Goal: Task Accomplishment & Management: Manage account settings

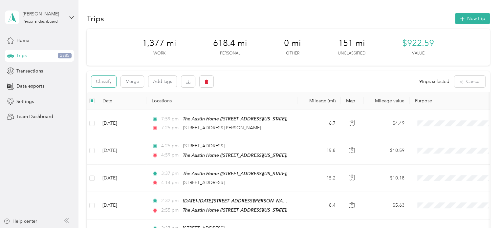
click at [107, 84] on button "Classify" at bounding box center [103, 81] width 25 height 11
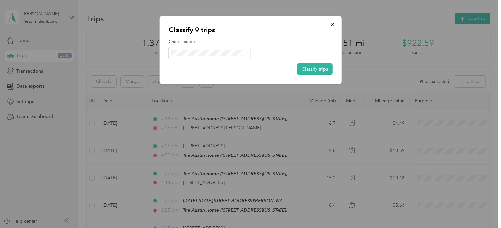
click at [198, 74] on span "Personal" at bounding box center [215, 76] width 61 height 7
click at [323, 66] on button "Classify trips" at bounding box center [314, 68] width 35 height 11
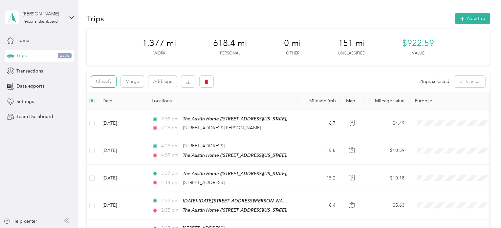
click at [100, 81] on button "Classify" at bounding box center [103, 81] width 25 height 11
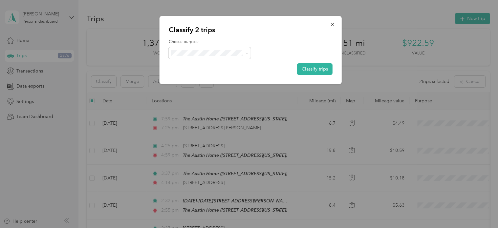
click at [326, 72] on button "Classify trips" at bounding box center [314, 68] width 35 height 11
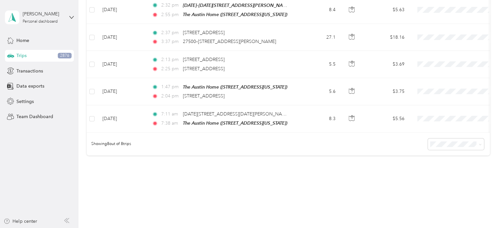
scroll to position [197, 0]
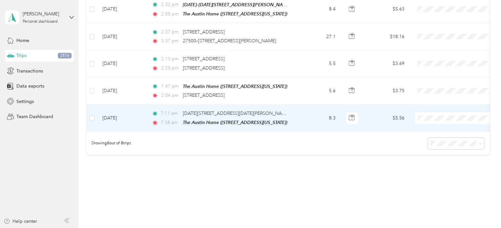
click at [436, 139] on span "Personal" at bounding box center [461, 139] width 61 height 7
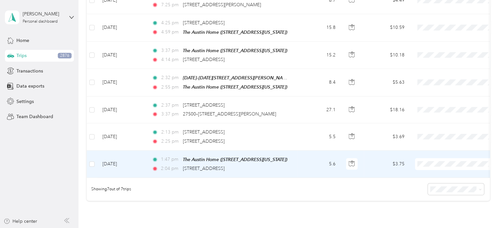
scroll to position [123, 0]
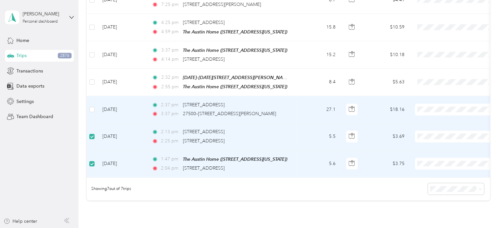
drag, startPoint x: 88, startPoint y: 109, endPoint x: 92, endPoint y: 100, distance: 9.7
click at [89, 108] on td at bounding box center [92, 109] width 11 height 27
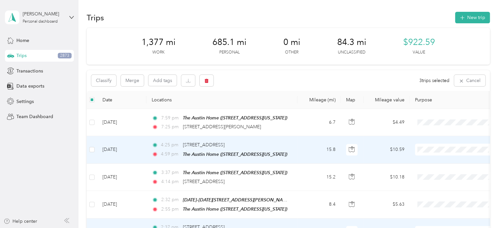
scroll to position [0, 0]
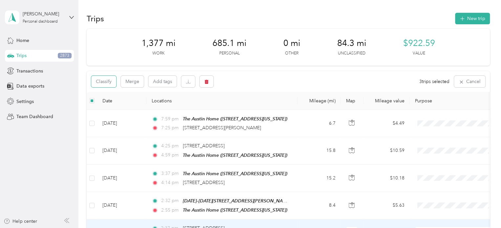
click at [108, 81] on button "Classify" at bounding box center [103, 81] width 25 height 11
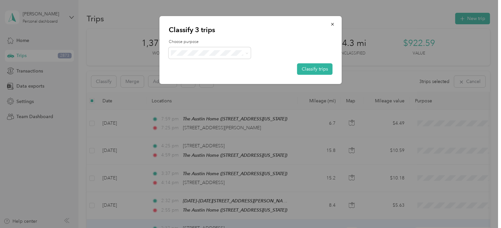
click at [247, 52] on icon at bounding box center [246, 53] width 3 height 3
click at [200, 68] on li "Work" at bounding box center [209, 64] width 82 height 11
click at [314, 68] on button "Classify trips" at bounding box center [314, 68] width 35 height 11
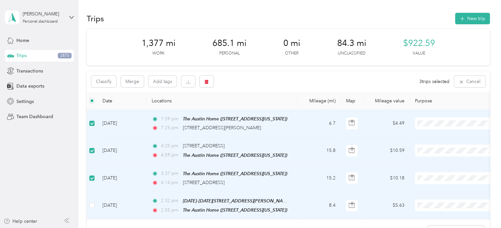
click at [91, 200] on td at bounding box center [92, 206] width 11 height 28
click at [108, 81] on button "Classify" at bounding box center [103, 81] width 25 height 11
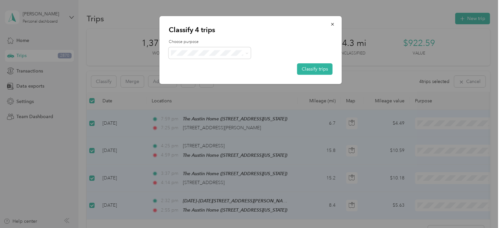
click at [246, 50] on span at bounding box center [245, 53] width 5 height 7
click at [247, 52] on icon at bounding box center [246, 53] width 3 height 3
click at [195, 76] on span "Personal" at bounding box center [215, 76] width 61 height 7
click at [308, 72] on button "Classify trips" at bounding box center [314, 68] width 35 height 11
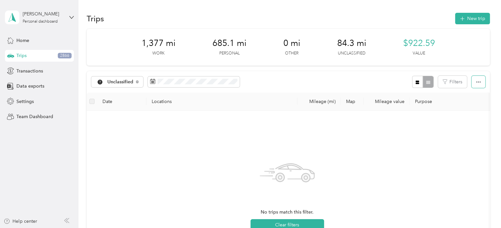
click at [481, 83] on button "button" at bounding box center [478, 82] width 14 height 12
click at [425, 81] on div at bounding box center [422, 82] width 21 height 12
click at [415, 81] on icon "button" at bounding box center [417, 82] width 5 height 5
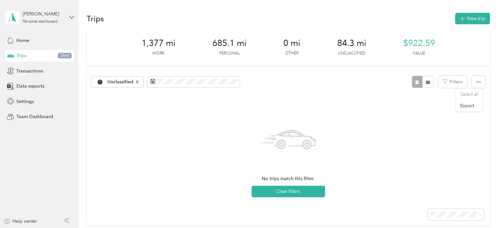
click at [429, 82] on button "button" at bounding box center [427, 82] width 11 height 12
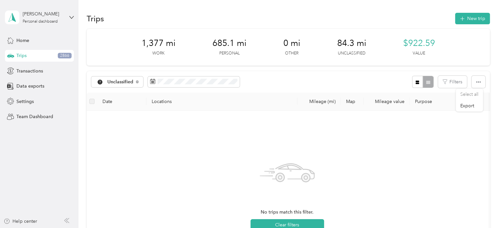
click at [72, 15] on icon at bounding box center [71, 17] width 5 height 5
click at [39, 131] on aside "[PERSON_NAME] Personal dashboard Home Trips 2866 Transactions Data exports Sett…" at bounding box center [39, 114] width 78 height 228
click at [21, 100] on span "Settings" at bounding box center [24, 101] width 17 height 7
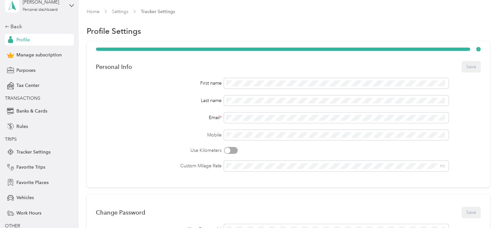
scroll to position [33, 0]
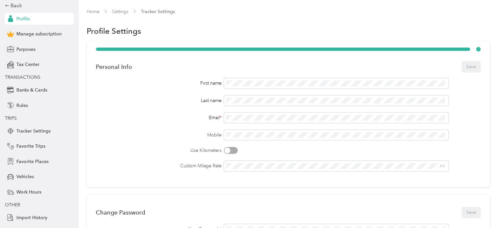
click at [26, 147] on span "Favorite Trips" at bounding box center [30, 146] width 29 height 7
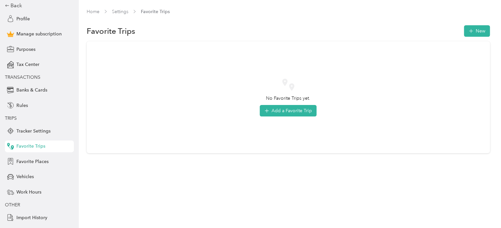
click at [29, 161] on span "Favorite Places" at bounding box center [32, 161] width 32 height 7
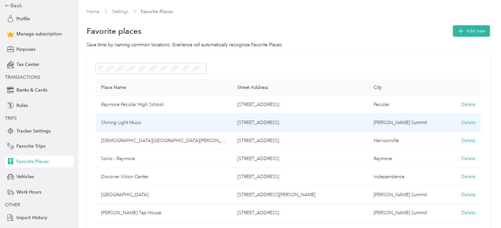
scroll to position [33, 0]
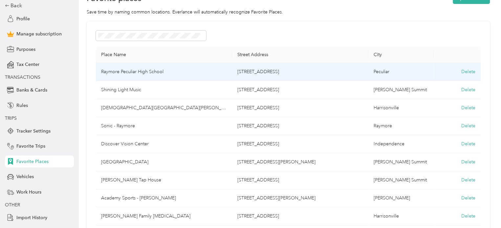
click at [142, 70] on td "Raymore Peculiar High School" at bounding box center [164, 72] width 136 height 18
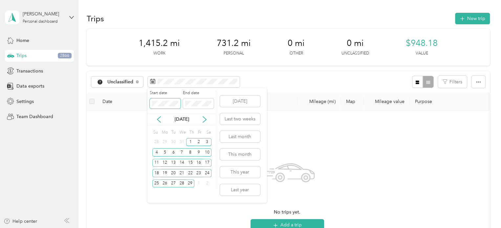
click at [127, 102] on body "[PERSON_NAME] Personal dashboard Home Trips 2866 Transactions Data exports Sett…" at bounding box center [249, 114] width 498 height 228
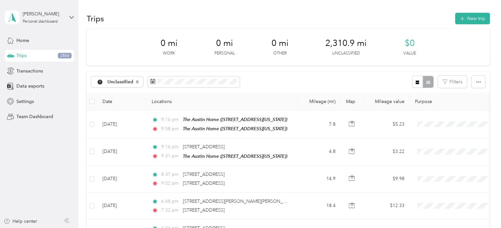
click at [278, 83] on div "Unclassified Filters" at bounding box center [288, 81] width 403 height 21
click at [109, 100] on th "Date" at bounding box center [121, 102] width 49 height 18
click at [454, 83] on button "Filters" at bounding box center [452, 82] width 29 height 12
click at [418, 83] on icon "button" at bounding box center [417, 82] width 5 height 5
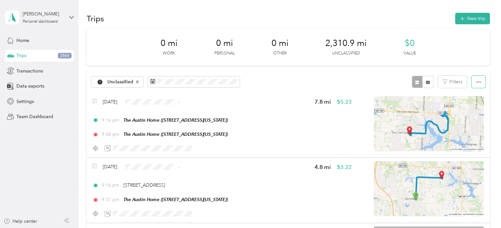
click at [473, 80] on button "button" at bounding box center [478, 82] width 14 height 12
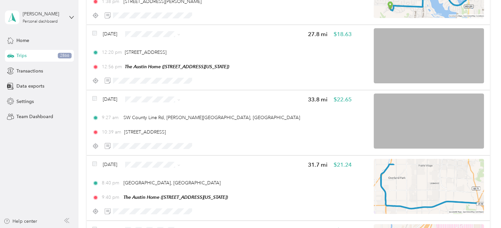
scroll to position [591, 0]
click at [180, 99] on icon at bounding box center [178, 99] width 3 height 3
click at [162, 121] on span "Personal" at bounding box center [178, 122] width 53 height 7
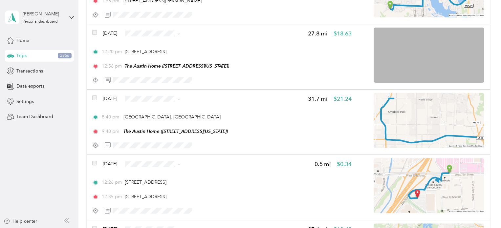
click at [180, 33] on icon at bounding box center [178, 33] width 3 height 3
click at [169, 55] on span "Personal" at bounding box center [178, 56] width 53 height 7
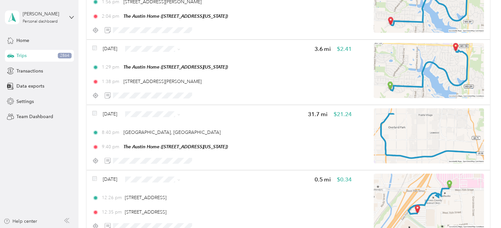
scroll to position [525, 0]
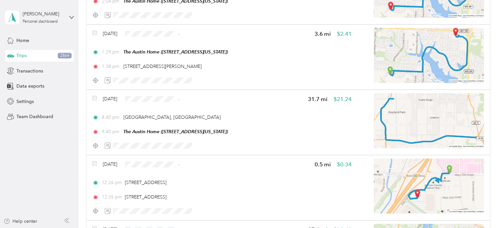
click at [180, 100] on icon at bounding box center [178, 99] width 3 height 3
click at [161, 122] on span "Personal" at bounding box center [178, 122] width 53 height 7
click at [180, 99] on icon at bounding box center [178, 99] width 3 height 3
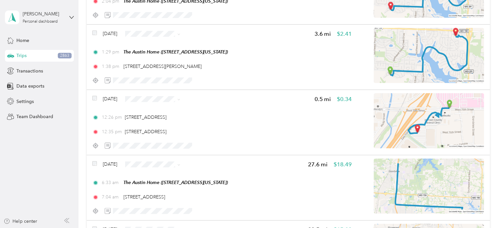
click at [180, 99] on icon at bounding box center [179, 99] width 2 height 1
click at [162, 178] on span "Medical" at bounding box center [178, 180] width 53 height 7
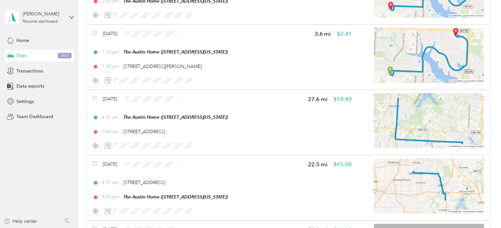
click at [182, 97] on span at bounding box center [153, 98] width 60 height 11
click at [180, 100] on span at bounding box center [177, 99] width 5 height 7
click at [180, 99] on icon at bounding box center [178, 99] width 3 height 3
click at [168, 180] on span "Medical" at bounding box center [178, 180] width 53 height 7
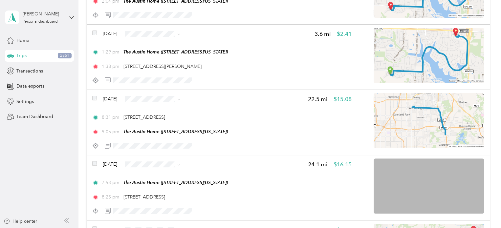
click at [180, 97] on span at bounding box center [178, 99] width 3 height 6
click at [180, 98] on icon at bounding box center [178, 99] width 3 height 3
click at [167, 184] on ol "Work Personal [PERSON_NAME] Music Real Estate Other Charity Medical Moving Comm…" at bounding box center [173, 151] width 74 height 92
click at [180, 102] on span at bounding box center [177, 99] width 5 height 7
click at [162, 179] on span "Medical" at bounding box center [178, 180] width 53 height 7
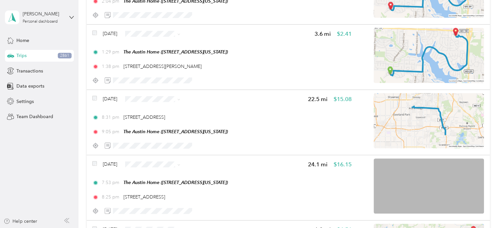
click at [180, 97] on span at bounding box center [178, 99] width 3 height 6
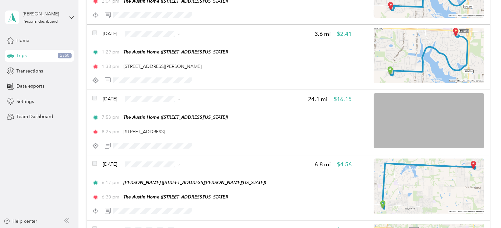
click at [182, 101] on span at bounding box center [153, 98] width 60 height 11
click at [180, 98] on icon at bounding box center [178, 99] width 3 height 3
click at [167, 182] on span "Medical" at bounding box center [178, 180] width 53 height 7
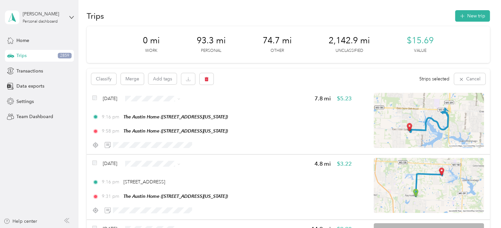
scroll to position [0, 0]
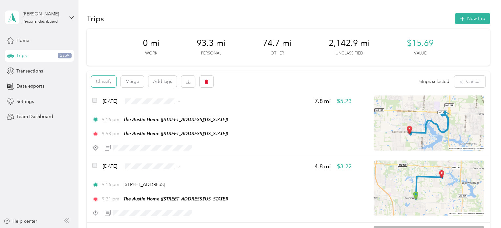
click at [107, 83] on button "Classify" at bounding box center [103, 81] width 25 height 11
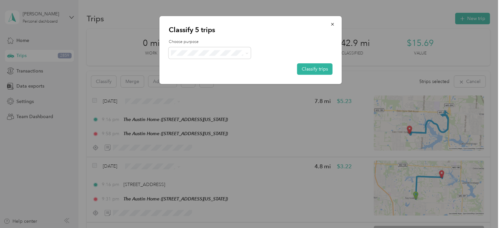
click at [245, 53] on span at bounding box center [245, 53] width 5 height 7
click at [247, 53] on icon at bounding box center [246, 53] width 3 height 3
click at [271, 72] on div "Choose purpose Classify trips" at bounding box center [251, 57] width 164 height 36
click at [282, 94] on div at bounding box center [250, 114] width 501 height 228
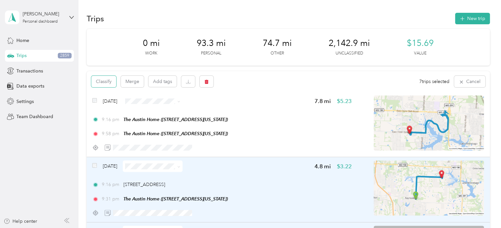
click at [97, 82] on button "Classify" at bounding box center [103, 81] width 25 height 11
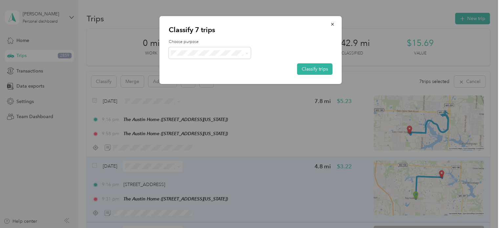
click at [247, 52] on icon at bounding box center [246, 53] width 3 height 3
click at [205, 65] on span "Work" at bounding box center [215, 63] width 61 height 7
click at [314, 70] on button "Classify trips" at bounding box center [314, 68] width 35 height 11
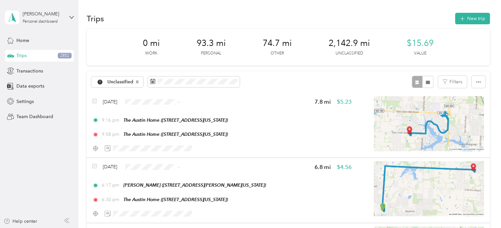
click at [180, 102] on span at bounding box center [177, 101] width 5 height 7
click at [180, 101] on icon at bounding box center [178, 102] width 3 height 3
click at [162, 124] on span "Personal" at bounding box center [178, 125] width 53 height 7
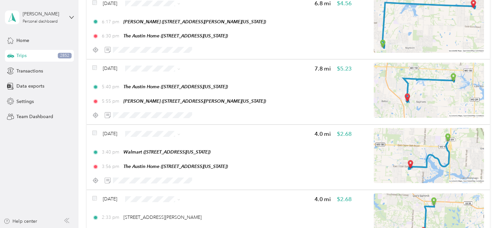
scroll to position [33, 0]
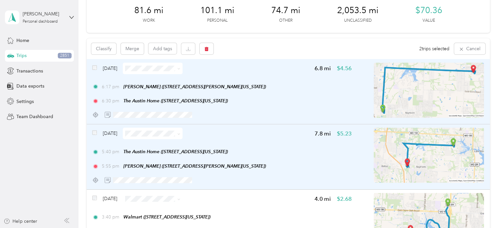
drag, startPoint x: 147, startPoint y: 171, endPoint x: 141, endPoint y: 128, distance: 43.4
click at [141, 128] on div "[DATE] 7.8 mi $5.23 5:40 pm The Austin Home ([STREET_ADDRESS][US_STATE]) 5:55 p…" at bounding box center [221, 157] width 259 height 58
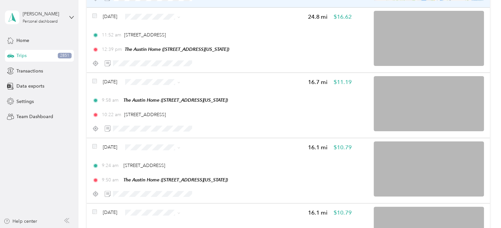
scroll to position [394, 0]
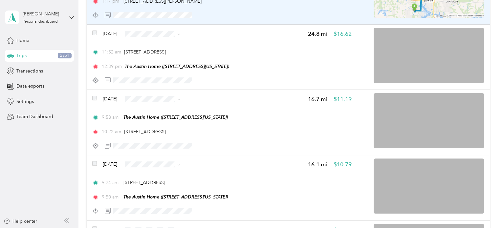
click at [180, 99] on icon at bounding box center [178, 99] width 3 height 3
click at [165, 177] on span "Medical" at bounding box center [178, 180] width 53 height 7
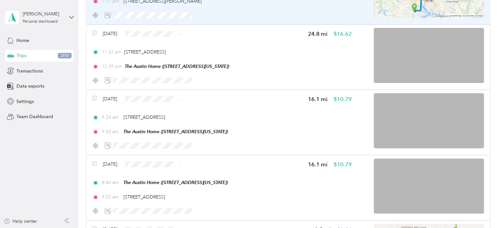
click at [180, 35] on icon at bounding box center [178, 34] width 3 height 3
click at [166, 113] on span "Medical" at bounding box center [178, 114] width 53 height 7
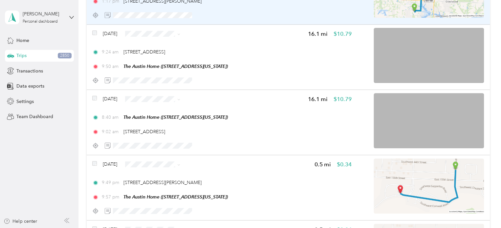
scroll to position [427, 0]
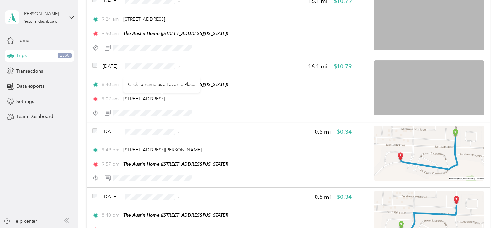
click at [165, 99] on span "[STREET_ADDRESS]" at bounding box center [144, 99] width 42 height 6
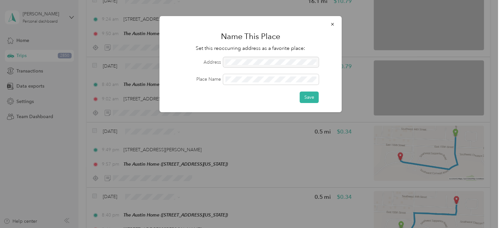
click at [314, 96] on button "Save" at bounding box center [309, 97] width 19 height 11
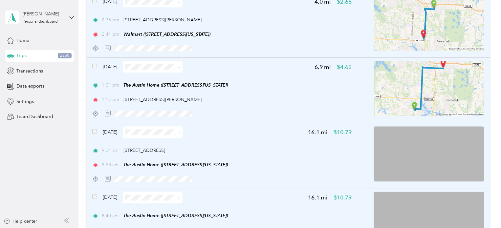
scroll to position [328, 0]
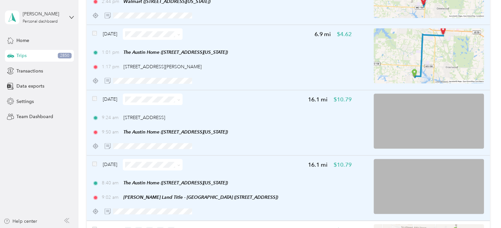
click at [180, 100] on span at bounding box center [177, 99] width 5 height 7
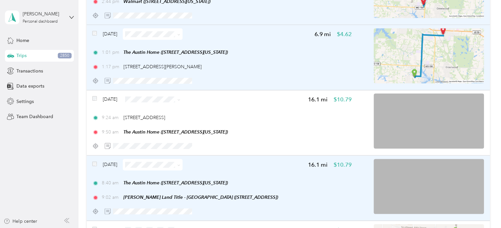
click at [180, 99] on icon at bounding box center [178, 99] width 3 height 3
click at [170, 111] on span "Work" at bounding box center [178, 111] width 53 height 7
click at [180, 165] on icon at bounding box center [178, 165] width 3 height 3
click at [166, 75] on li "Work" at bounding box center [173, 71] width 74 height 11
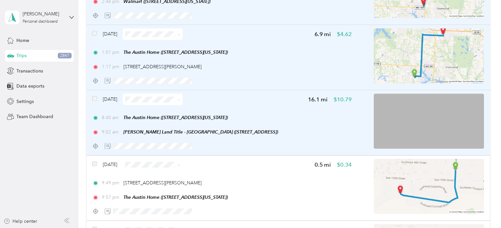
click at [180, 98] on span at bounding box center [177, 99] width 5 height 7
click at [180, 99] on icon at bounding box center [178, 99] width 3 height 3
click at [171, 113] on span "Work" at bounding box center [178, 110] width 53 height 7
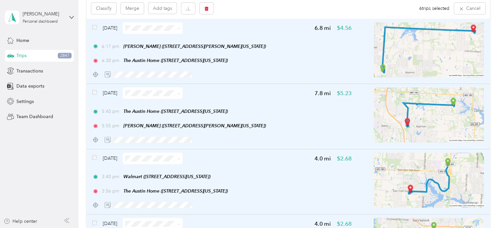
scroll to position [66, 0]
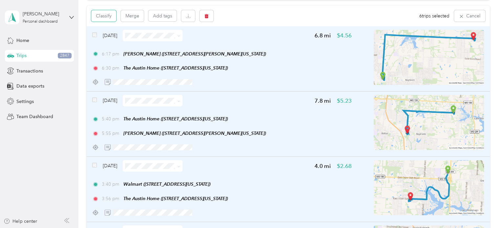
click at [107, 16] on button "Classify" at bounding box center [103, 15] width 25 height 11
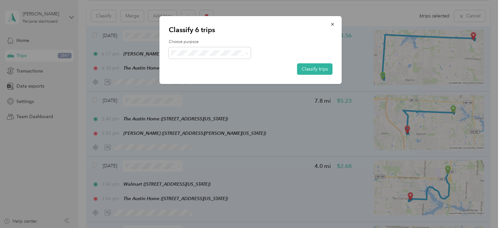
click at [247, 53] on icon at bounding box center [246, 53] width 3 height 3
click at [211, 77] on span "Personal" at bounding box center [215, 76] width 61 height 7
click at [316, 69] on button "Classify trips" at bounding box center [314, 68] width 35 height 11
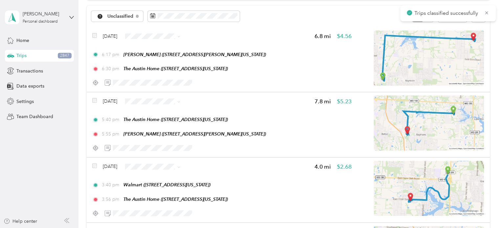
scroll to position [66, 0]
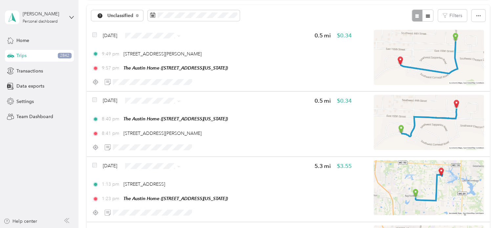
click at [134, 17] on div "Unclassified" at bounding box center [117, 15] width 52 height 11
click at [119, 65] on ol "All purposes Unclassified Work Personal [PERSON_NAME] Music Real Estate Other C…" at bounding box center [128, 68] width 74 height 92
click at [126, 12] on div "Unclassified" at bounding box center [117, 15] width 52 height 11
click at [118, 60] on span "Personal" at bounding box center [133, 61] width 53 height 7
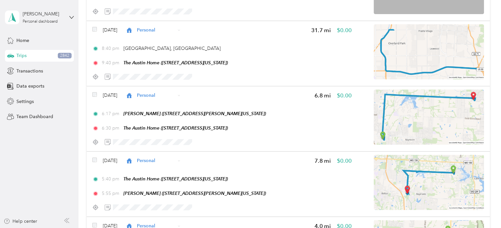
scroll to position [263, 0]
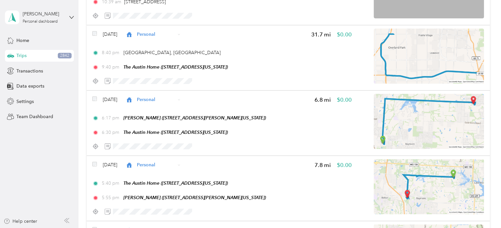
click at [180, 34] on icon at bounding box center [179, 34] width 3 height 3
click at [169, 112] on span "Medical" at bounding box center [178, 114] width 53 height 7
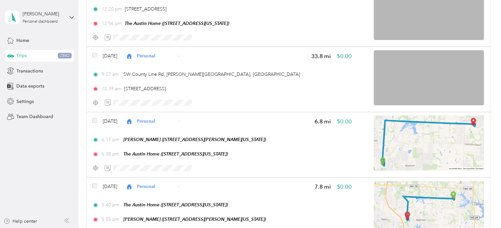
scroll to position [165, 0]
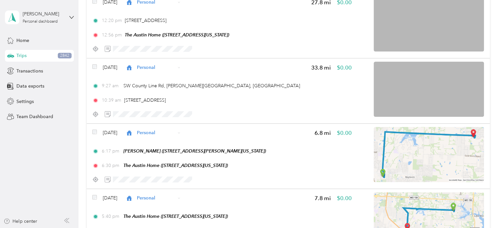
click at [182, 67] on div "Personal" at bounding box center [153, 67] width 60 height 11
click at [174, 145] on span "Medical" at bounding box center [178, 148] width 53 height 7
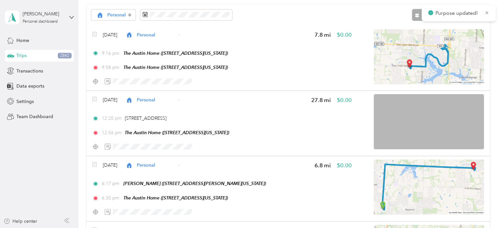
scroll to position [66, 0]
click at [182, 100] on div "Personal" at bounding box center [153, 100] width 60 height 11
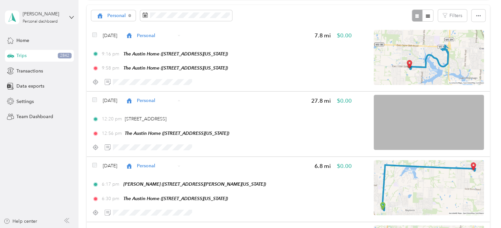
click at [172, 182] on span "Medical" at bounding box center [178, 181] width 53 height 7
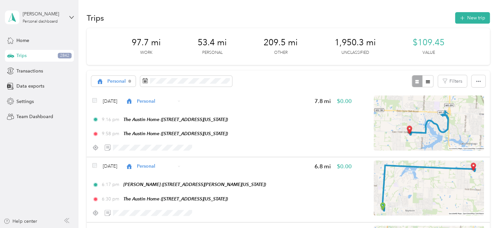
scroll to position [0, 0]
click at [118, 83] on span "Personal" at bounding box center [116, 82] width 19 height 5
click at [113, 117] on span "Work" at bounding box center [133, 116] width 53 height 7
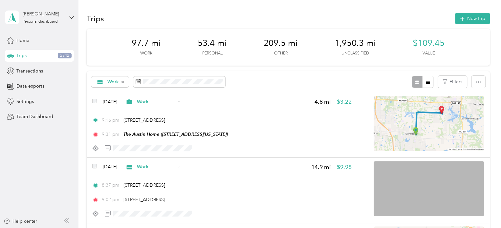
click at [111, 83] on span "Work" at bounding box center [113, 82] width 12 height 5
click at [116, 103] on span "Unclassified" at bounding box center [133, 105] width 53 height 7
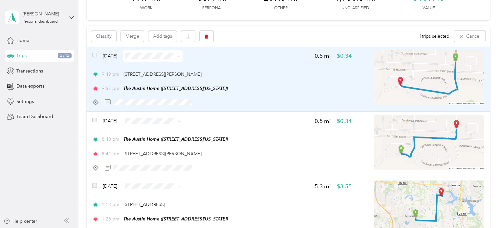
scroll to position [66, 0]
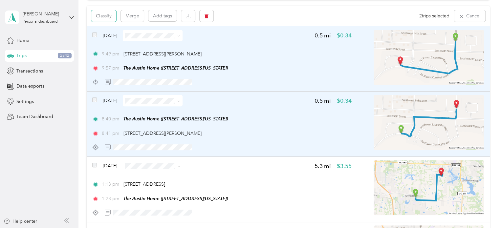
click at [109, 15] on button "Classify" at bounding box center [103, 15] width 25 height 11
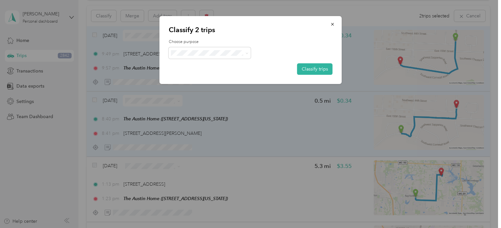
click at [247, 51] on span at bounding box center [246, 53] width 3 height 6
click at [248, 52] on icon at bounding box center [246, 53] width 3 height 3
click at [199, 68] on li "Work" at bounding box center [209, 64] width 82 height 11
click at [314, 67] on button "Classify trips" at bounding box center [314, 68] width 35 height 11
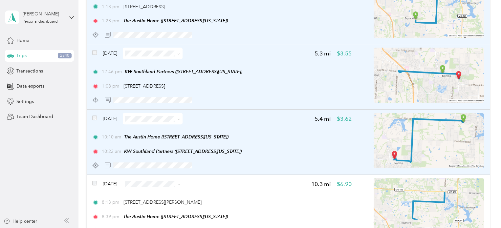
scroll to position [33, 0]
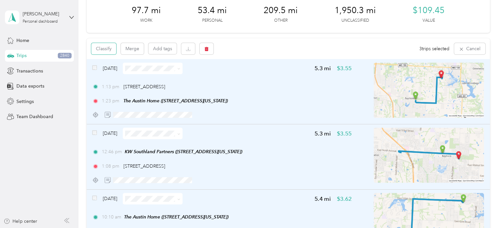
click at [109, 47] on button "Classify" at bounding box center [103, 48] width 25 height 11
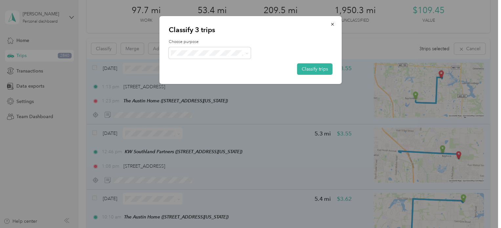
click at [323, 69] on button "Classify trips" at bounding box center [314, 68] width 35 height 11
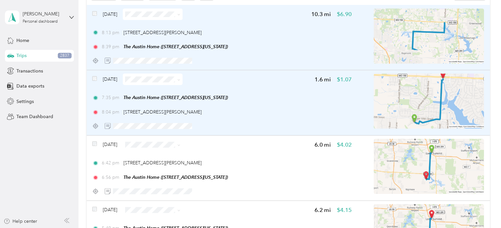
scroll to position [98, 0]
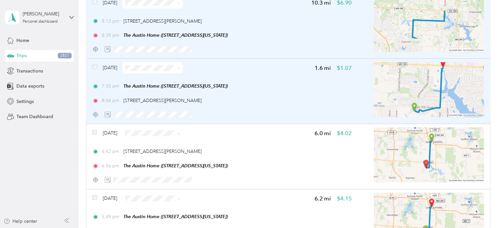
click at [96, 130] on span at bounding box center [94, 133] width 5 height 7
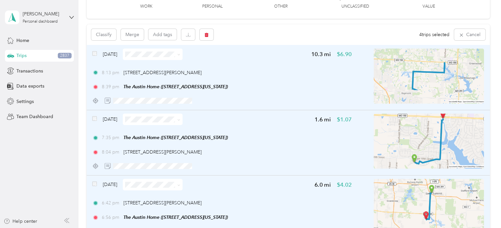
scroll to position [0, 0]
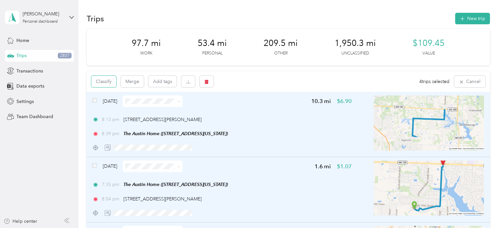
click at [97, 81] on button "Classify" at bounding box center [103, 81] width 25 height 11
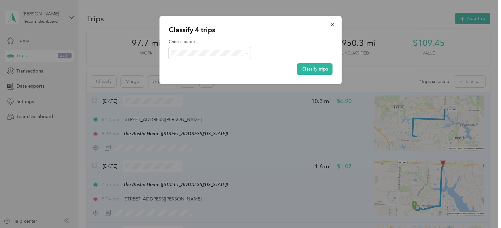
click at [246, 54] on icon at bounding box center [246, 53] width 3 height 3
click at [194, 76] on span "Personal" at bounding box center [215, 75] width 61 height 7
click at [313, 65] on button "Classify trips" at bounding box center [314, 68] width 35 height 11
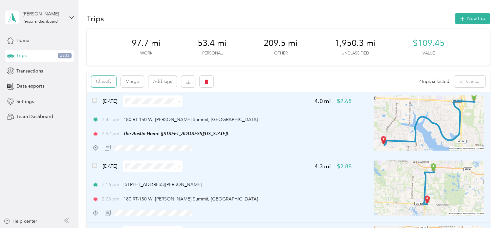
click at [103, 80] on button "Classify" at bounding box center [103, 81] width 25 height 11
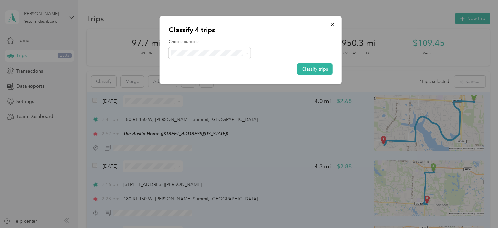
click at [247, 54] on icon at bounding box center [246, 53] width 3 height 3
click at [204, 131] on span "Medical" at bounding box center [215, 131] width 61 height 7
click at [314, 68] on button "Classify trips" at bounding box center [314, 68] width 35 height 11
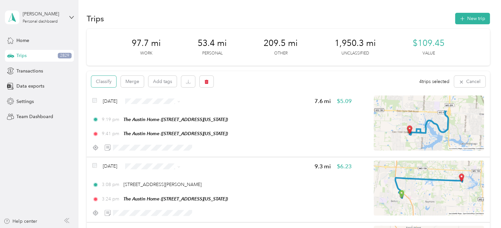
click at [107, 80] on button "Classify" at bounding box center [103, 81] width 25 height 11
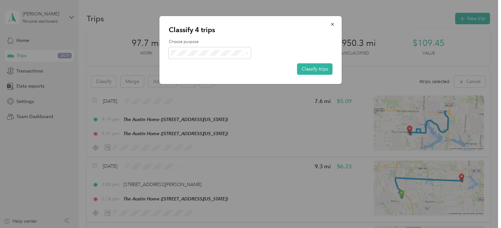
click at [246, 52] on icon at bounding box center [246, 53] width 3 height 3
click at [201, 76] on span "Personal" at bounding box center [215, 76] width 61 height 7
click at [320, 69] on button "Classify trips" at bounding box center [314, 68] width 35 height 11
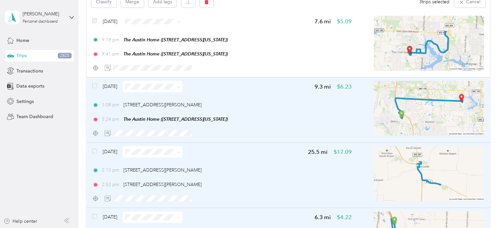
scroll to position [65, 0]
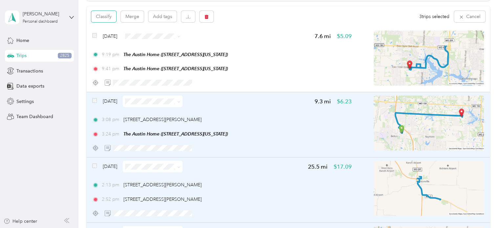
click at [104, 17] on button "Classify" at bounding box center [103, 16] width 25 height 11
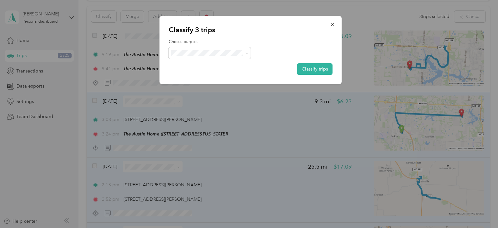
click at [244, 52] on span at bounding box center [245, 53] width 5 height 7
click at [246, 53] on icon at bounding box center [246, 53] width 3 height 3
click at [202, 67] on span "Work" at bounding box center [215, 65] width 61 height 7
click at [318, 69] on button "Classify trips" at bounding box center [314, 68] width 35 height 11
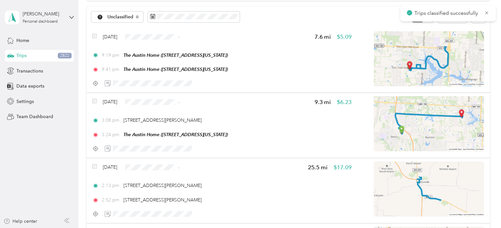
click at [180, 36] on icon at bounding box center [178, 37] width 3 height 3
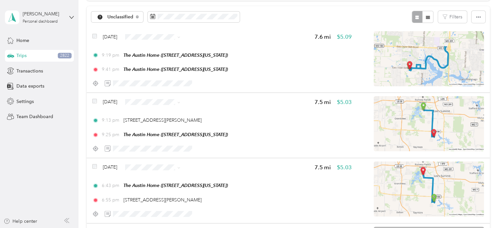
click at [172, 57] on span "Personal" at bounding box center [178, 59] width 53 height 7
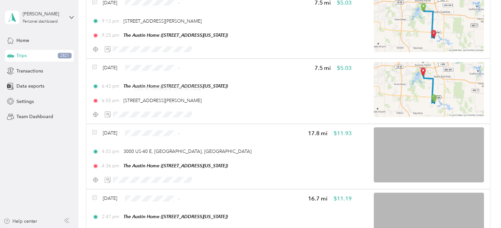
scroll to position [0, 0]
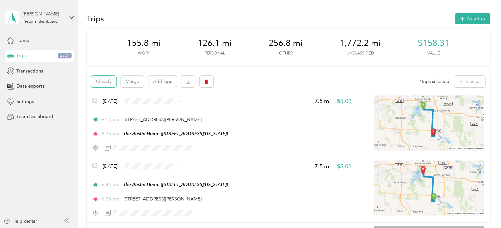
click at [108, 80] on button "Classify" at bounding box center [103, 81] width 25 height 11
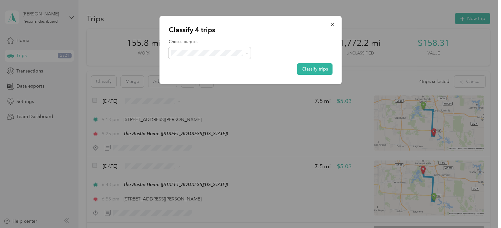
click at [315, 71] on button "Classify trips" at bounding box center [314, 68] width 35 height 11
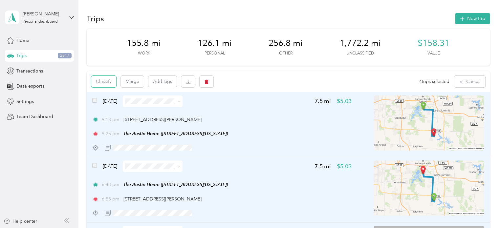
click at [108, 82] on button "Classify" at bounding box center [103, 81] width 25 height 11
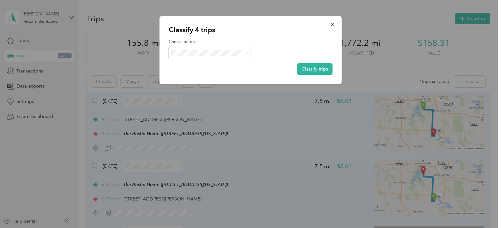
click at [247, 52] on icon at bounding box center [246, 53] width 3 height 3
click at [208, 76] on span "Personal" at bounding box center [215, 76] width 61 height 7
click at [321, 69] on button "Classify trips" at bounding box center [314, 68] width 35 height 11
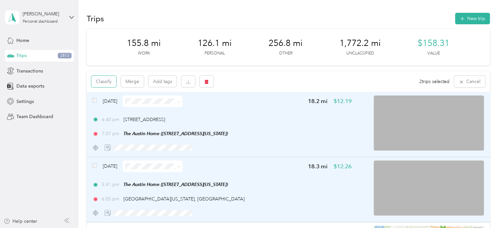
click at [109, 83] on button "Classify" at bounding box center [103, 81] width 25 height 11
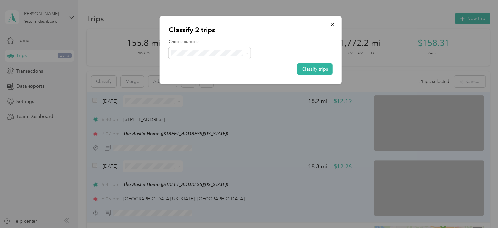
click at [246, 51] on span at bounding box center [246, 53] width 3 height 6
click at [246, 53] on icon at bounding box center [246, 53] width 3 height 3
click at [200, 68] on li "Work" at bounding box center [209, 64] width 82 height 11
click at [322, 69] on button "Classify trips" at bounding box center [314, 68] width 35 height 11
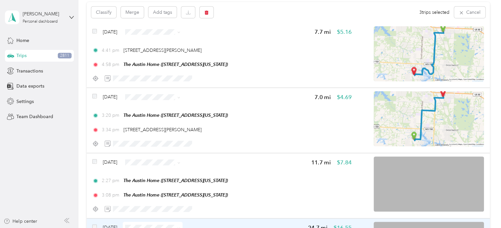
scroll to position [65, 0]
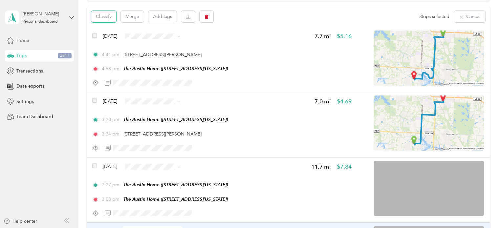
click at [102, 17] on button "Classify" at bounding box center [103, 16] width 25 height 11
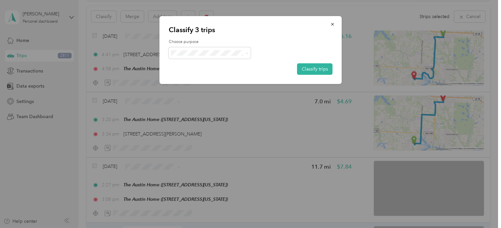
click at [314, 68] on button "Classify trips" at bounding box center [314, 68] width 35 height 11
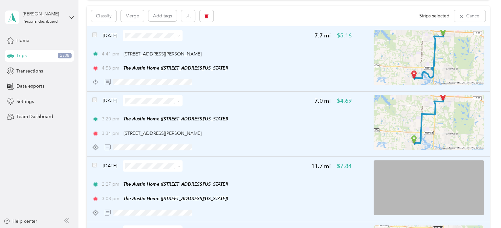
scroll to position [66, 0]
click at [110, 15] on button "Classify" at bounding box center [103, 15] width 25 height 11
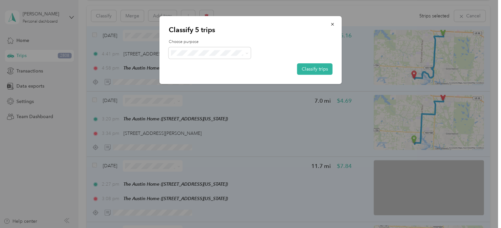
click at [246, 53] on icon at bounding box center [247, 53] width 2 height 1
click at [205, 76] on span "Personal" at bounding box center [215, 76] width 61 height 7
click at [321, 69] on button "Classify trips" at bounding box center [314, 68] width 35 height 11
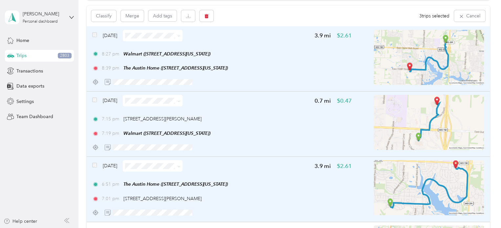
scroll to position [0, 0]
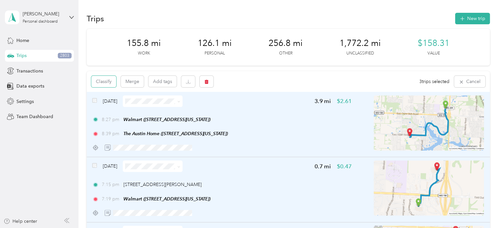
click at [105, 83] on button "Classify" at bounding box center [103, 81] width 25 height 11
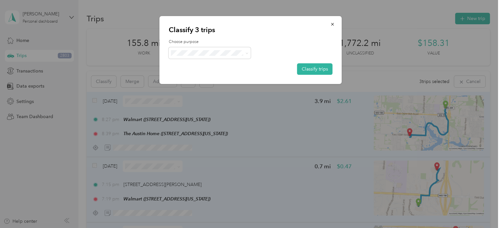
click at [315, 71] on button "Classify trips" at bounding box center [314, 68] width 35 height 11
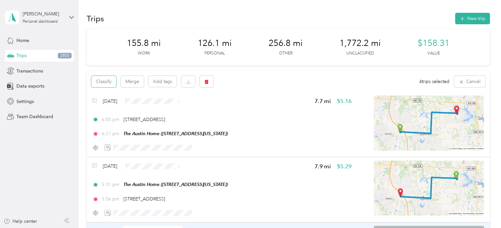
click at [109, 80] on button "Classify" at bounding box center [103, 81] width 25 height 11
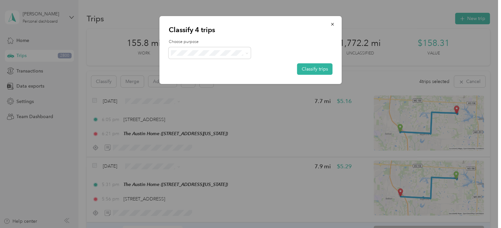
click at [248, 52] on span at bounding box center [210, 52] width 82 height 11
click at [247, 52] on icon at bounding box center [246, 53] width 3 height 3
click at [210, 68] on li "Work" at bounding box center [209, 64] width 82 height 11
click at [322, 68] on button "Classify trips" at bounding box center [314, 68] width 35 height 11
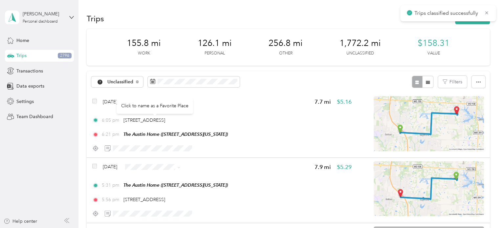
click at [160, 119] on span "[STREET_ADDRESS]" at bounding box center [144, 121] width 42 height 6
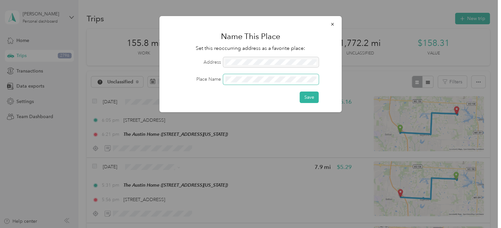
click at [300, 92] on button "Save" at bounding box center [309, 97] width 19 height 11
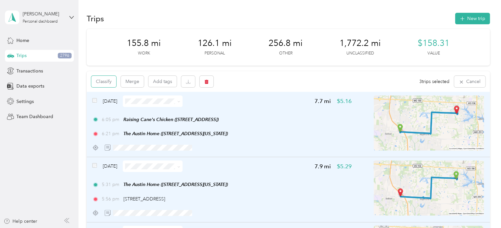
click at [104, 81] on button "Classify" at bounding box center [103, 81] width 25 height 11
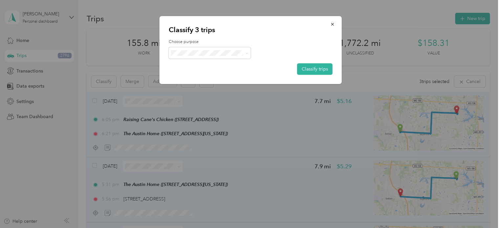
click at [247, 52] on icon at bounding box center [246, 53] width 3 height 3
click at [212, 75] on span "Personal" at bounding box center [215, 76] width 61 height 7
click at [312, 67] on button "Classify trips" at bounding box center [314, 68] width 35 height 11
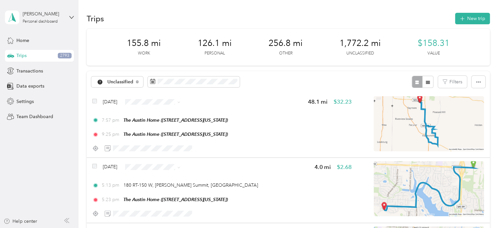
click at [425, 113] on img at bounding box center [429, 123] width 110 height 55
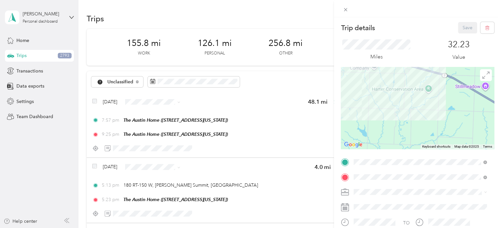
drag, startPoint x: 390, startPoint y: 88, endPoint x: 427, endPoint y: 148, distance: 71.0
click at [427, 148] on div "Keyboard shortcuts Map Data Map data ©2025 Map data ©2025 1 km Click to toggle …" at bounding box center [417, 108] width 153 height 82
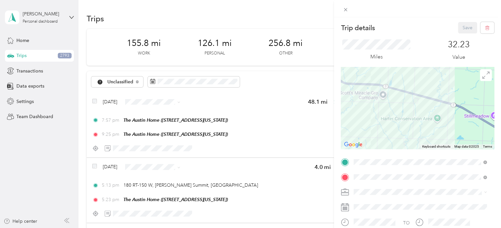
drag, startPoint x: 394, startPoint y: 78, endPoint x: 402, endPoint y: 113, distance: 36.3
click at [402, 113] on div at bounding box center [417, 108] width 153 height 82
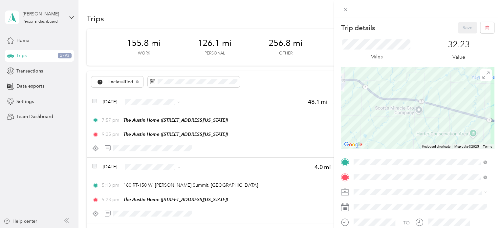
drag, startPoint x: 398, startPoint y: 114, endPoint x: 433, endPoint y: 123, distance: 35.6
click at [433, 123] on div at bounding box center [417, 108] width 153 height 82
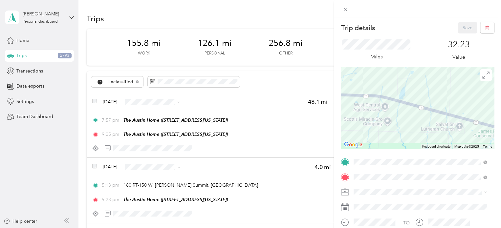
drag, startPoint x: 451, startPoint y: 124, endPoint x: 443, endPoint y: 137, distance: 15.2
click at [443, 137] on div at bounding box center [417, 108] width 153 height 82
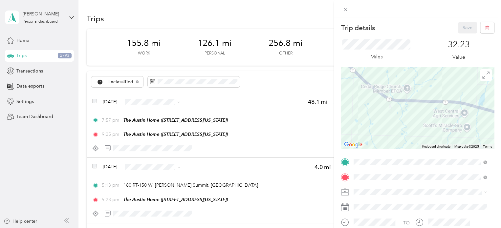
drag, startPoint x: 422, startPoint y: 101, endPoint x: 504, endPoint y: 107, distance: 82.0
click at [498, 107] on html "[PERSON_NAME] Personal dashboard Home Trips 2793 Transactions Data exports Sett…" at bounding box center [249, 114] width 498 height 228
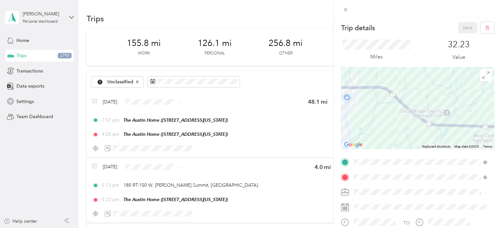
drag, startPoint x: 384, startPoint y: 116, endPoint x: 430, endPoint y: 143, distance: 53.3
click at [430, 143] on div at bounding box center [417, 108] width 153 height 82
drag, startPoint x: 377, startPoint y: 122, endPoint x: 364, endPoint y: 102, distance: 24.4
click at [303, 117] on div "Trip details Save This trip cannot be edited because it is either under review,…" at bounding box center [250, 114] width 501 height 228
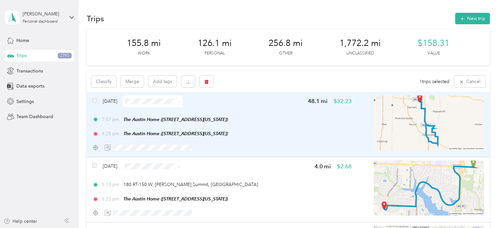
click at [180, 101] on span at bounding box center [177, 101] width 5 height 7
click at [180, 101] on icon at bounding box center [179, 101] width 2 height 1
click at [173, 114] on span "Work" at bounding box center [178, 113] width 53 height 7
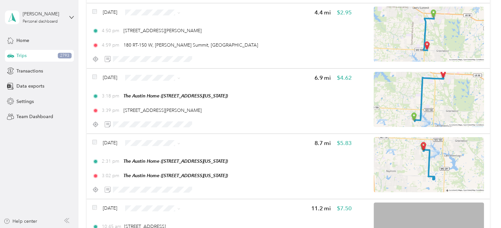
scroll to position [164, 0]
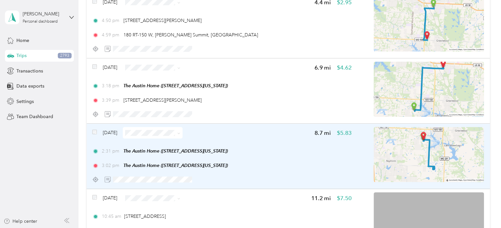
click at [180, 132] on icon at bounding box center [178, 133] width 3 height 3
click at [166, 52] on span "Personal" at bounding box center [178, 51] width 53 height 7
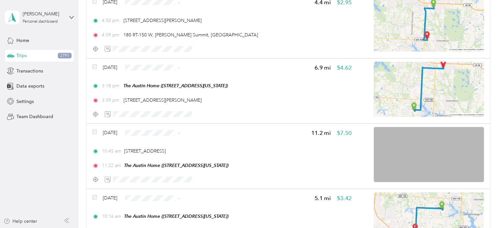
click at [166, 146] on span "Medical" at bounding box center [178, 148] width 53 height 7
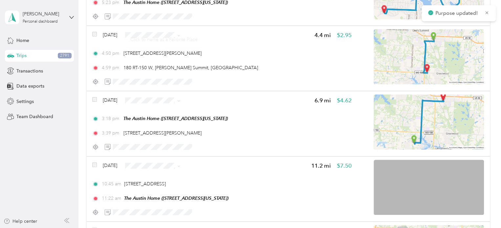
click at [172, 54] on span "[STREET_ADDRESS][PERSON_NAME]" at bounding box center [162, 54] width 78 height 6
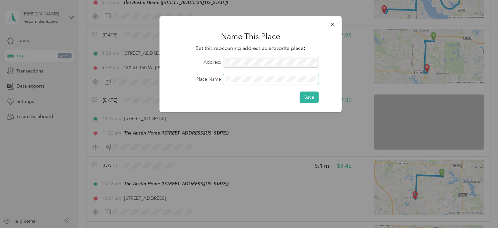
click at [300, 92] on button "Save" at bounding box center [309, 97] width 19 height 11
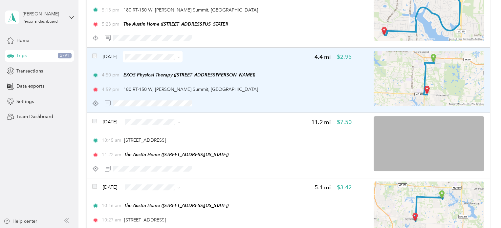
scroll to position [66, 0]
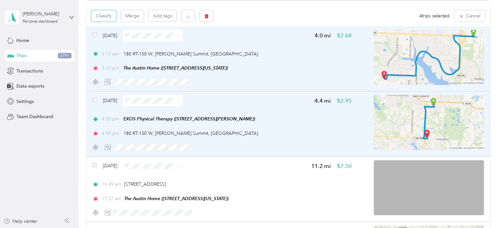
click at [103, 17] on button "Classify" at bounding box center [103, 15] width 25 height 11
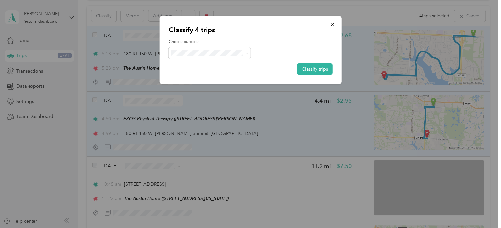
click at [195, 130] on li "Medical" at bounding box center [209, 132] width 82 height 11
click at [311, 70] on button "Classify trips" at bounding box center [314, 68] width 35 height 11
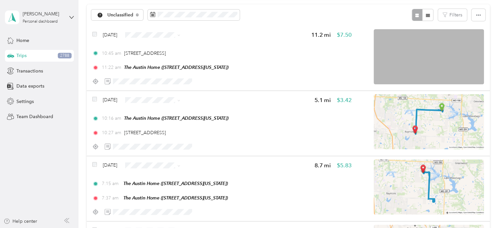
scroll to position [100, 0]
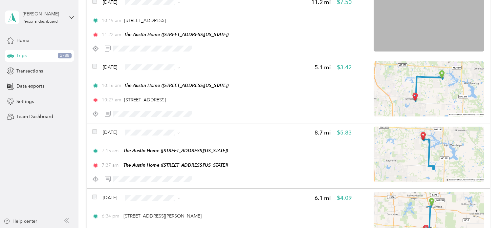
click at [180, 134] on icon at bounding box center [178, 133] width 3 height 3
click at [169, 52] on span "Personal" at bounding box center [178, 51] width 53 height 7
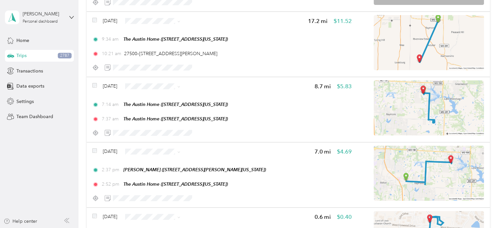
scroll to position [526, 0]
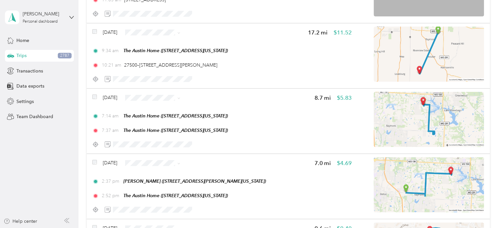
click at [180, 98] on span at bounding box center [177, 97] width 5 height 7
click at [180, 97] on icon at bounding box center [178, 98] width 3 height 3
click at [173, 121] on span "Personal" at bounding box center [178, 119] width 53 height 7
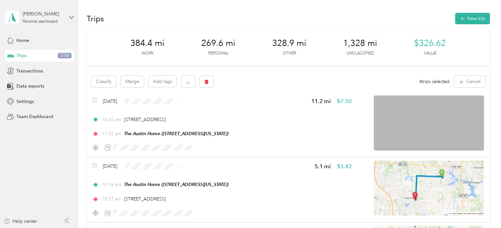
scroll to position [0, 0]
click at [110, 84] on button "Classify" at bounding box center [103, 81] width 25 height 11
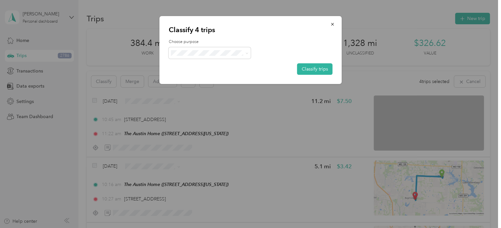
click at [247, 52] on icon at bounding box center [246, 53] width 3 height 3
click at [218, 68] on li "Work" at bounding box center [209, 64] width 82 height 11
click at [319, 69] on button "Classify trips" at bounding box center [314, 68] width 35 height 11
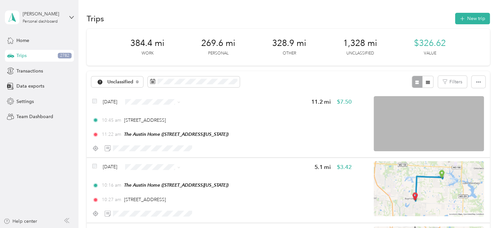
click at [412, 129] on img at bounding box center [429, 123] width 110 height 55
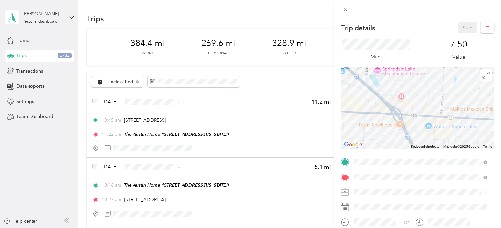
click at [341, 75] on div at bounding box center [417, 108] width 153 height 82
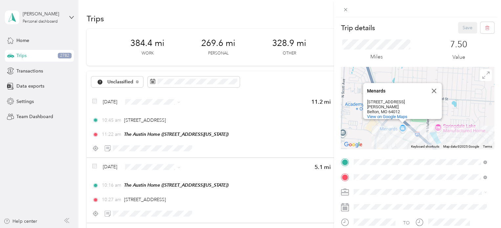
click at [240, 151] on div "Trip details Save This trip cannot be edited because it is either under review,…" at bounding box center [250, 114] width 501 height 228
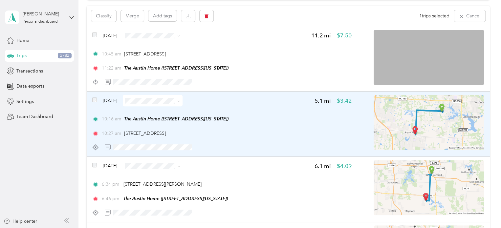
scroll to position [65, 0]
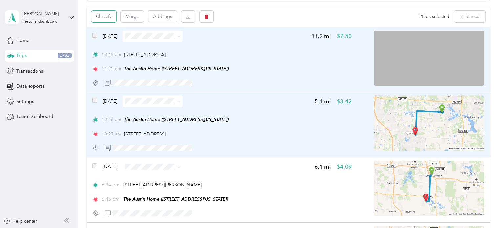
click at [110, 14] on button "Classify" at bounding box center [103, 16] width 25 height 11
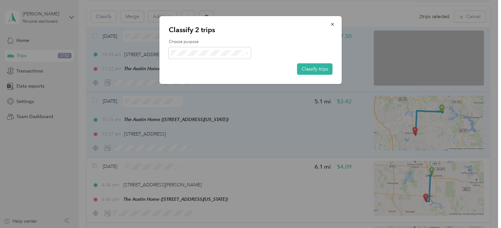
click at [309, 68] on button "Classify trips" at bounding box center [314, 68] width 35 height 11
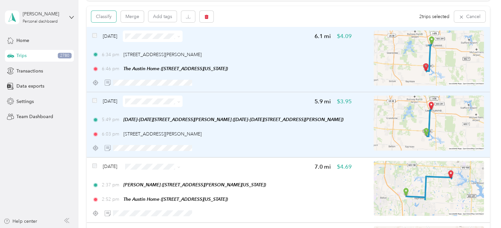
click at [103, 18] on button "Classify" at bounding box center [103, 16] width 25 height 11
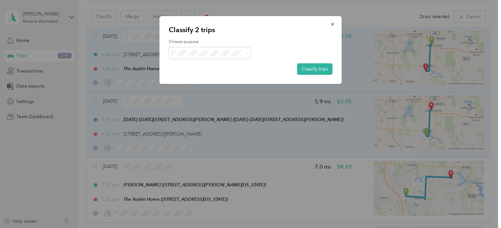
click at [246, 52] on icon at bounding box center [246, 53] width 3 height 3
click at [197, 73] on span "Personal" at bounding box center [215, 76] width 61 height 7
click at [319, 70] on button "Classify trips" at bounding box center [314, 68] width 35 height 11
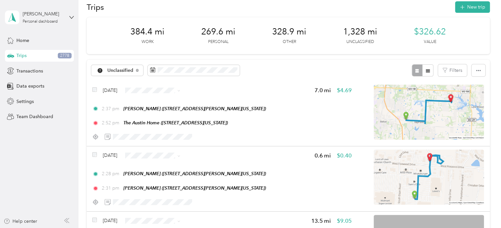
scroll to position [0, 0]
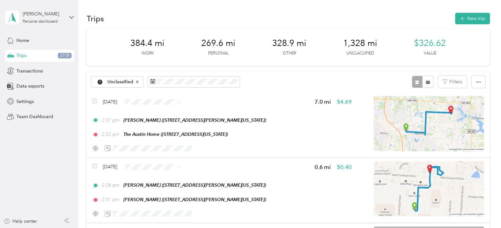
click at [128, 80] on span "Unclassified" at bounding box center [120, 82] width 26 height 5
click at [124, 127] on span "Personal" at bounding box center [133, 128] width 53 height 7
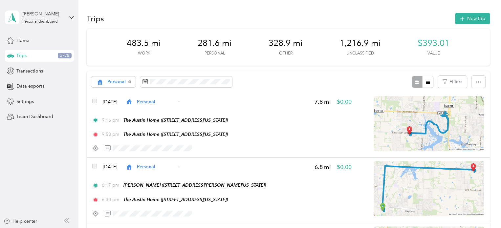
click at [119, 82] on span "Personal" at bounding box center [116, 82] width 19 height 5
click at [112, 117] on span "Work" at bounding box center [133, 116] width 53 height 7
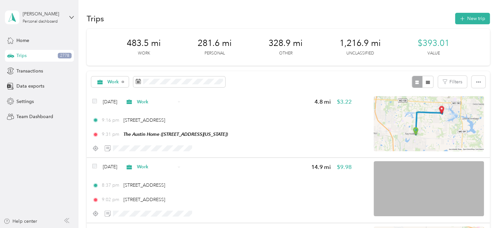
click at [107, 80] on span "Work" at bounding box center [108, 81] width 24 height 5
click at [112, 108] on li "Unclassified" at bounding box center [128, 103] width 74 height 11
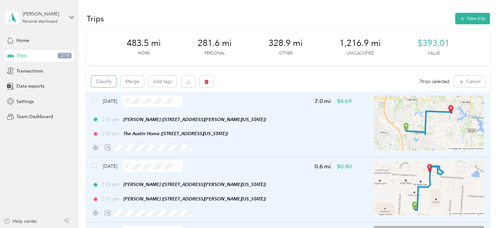
click at [110, 80] on button "Classify" at bounding box center [103, 81] width 25 height 11
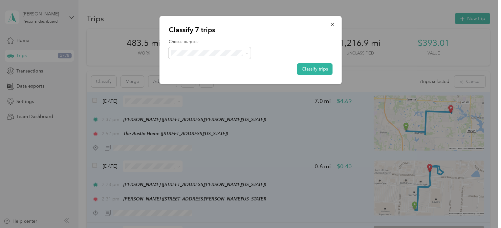
click at [309, 67] on button "Classify trips" at bounding box center [314, 68] width 35 height 11
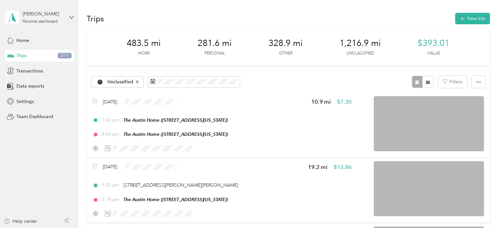
click at [395, 138] on img at bounding box center [429, 123] width 110 height 55
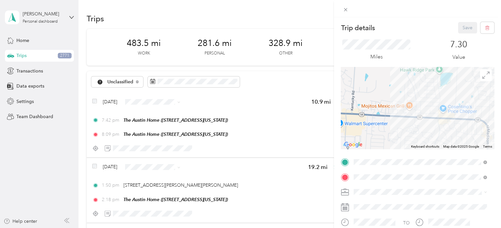
drag, startPoint x: 465, startPoint y: 127, endPoint x: 457, endPoint y: 127, distance: 8.2
click at [457, 127] on div at bounding box center [417, 108] width 153 height 82
click at [293, 74] on div "Trip details Save This trip cannot be edited because it is either under review,…" at bounding box center [250, 114] width 501 height 228
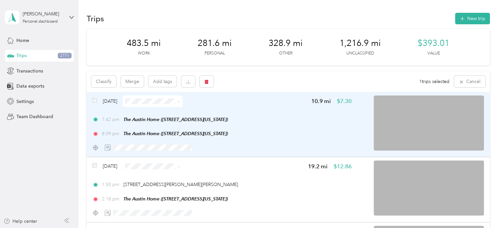
click at [180, 102] on span at bounding box center [177, 101] width 5 height 7
click at [180, 102] on icon at bounding box center [179, 101] width 2 height 1
click at [162, 122] on span "Personal" at bounding box center [178, 124] width 53 height 7
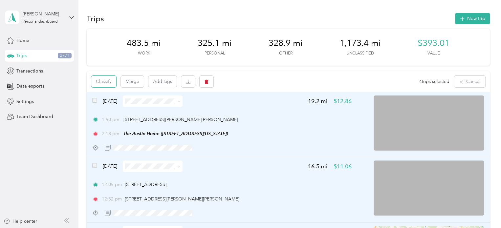
click at [104, 82] on button "Classify" at bounding box center [103, 81] width 25 height 11
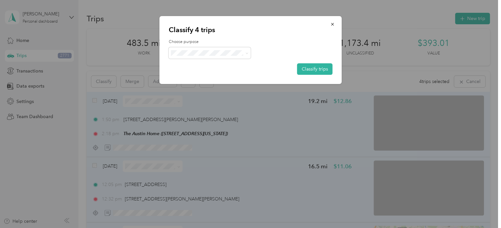
click at [313, 67] on button "Classify trips" at bounding box center [314, 68] width 35 height 11
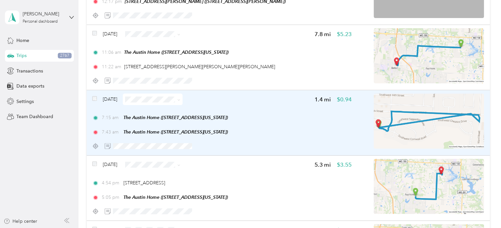
scroll to position [328, 0]
click at [180, 99] on icon at bounding box center [178, 100] width 3 height 3
click at [167, 121] on span "Personal" at bounding box center [178, 123] width 53 height 7
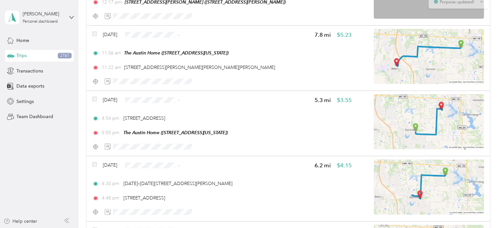
drag, startPoint x: 217, startPoint y: 81, endPoint x: 237, endPoint y: 123, distance: 46.5
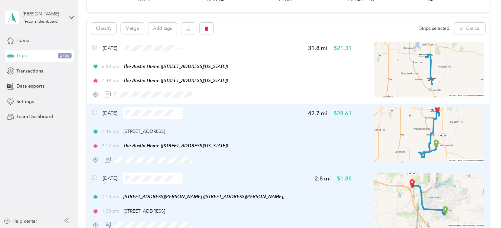
scroll to position [32, 0]
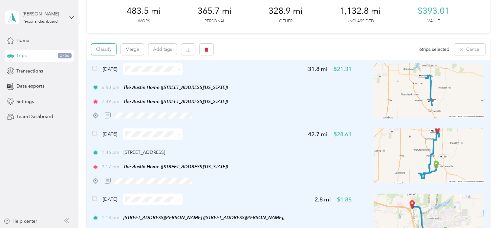
click at [107, 50] on button "Classify" at bounding box center [103, 49] width 25 height 11
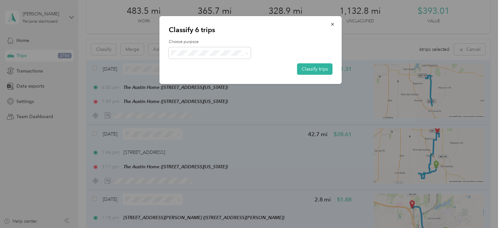
click at [247, 54] on icon at bounding box center [246, 53] width 3 height 3
click at [92, 67] on div at bounding box center [250, 114] width 501 height 228
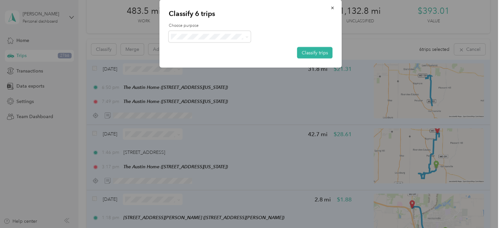
click at [95, 68] on div at bounding box center [250, 114] width 501 height 228
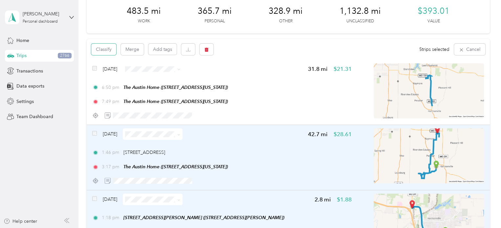
click at [100, 49] on button "Classify" at bounding box center [103, 49] width 25 height 11
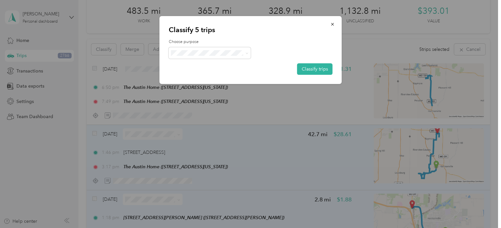
click at [247, 53] on icon at bounding box center [246, 53] width 3 height 3
click at [196, 67] on li "Work" at bounding box center [209, 64] width 82 height 11
click at [312, 67] on button "Classify trips" at bounding box center [314, 68] width 35 height 11
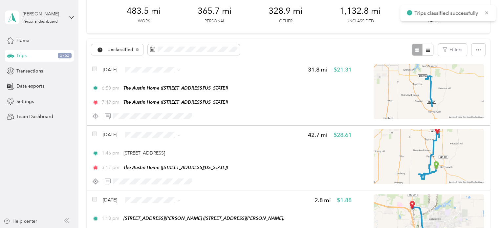
click at [436, 102] on img at bounding box center [429, 91] width 110 height 55
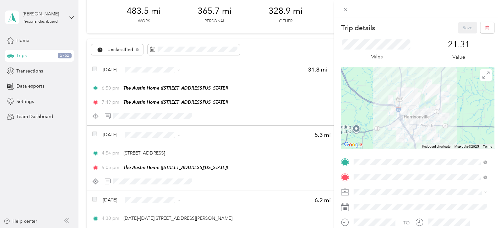
drag, startPoint x: 391, startPoint y: 81, endPoint x: 408, endPoint y: 110, distance: 32.9
click at [407, 110] on div at bounding box center [417, 108] width 153 height 82
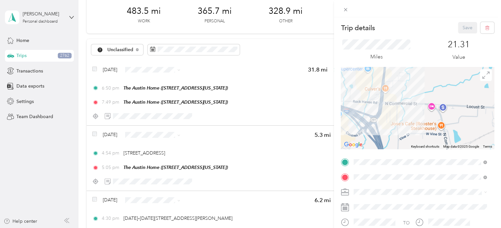
drag, startPoint x: 373, startPoint y: 87, endPoint x: 415, endPoint y: 141, distance: 68.3
click at [415, 141] on div at bounding box center [417, 108] width 153 height 82
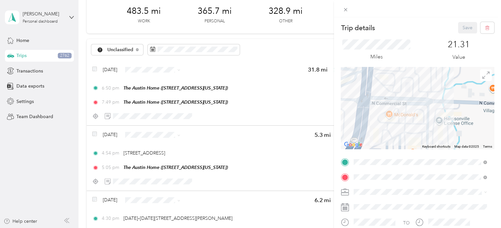
drag, startPoint x: 388, startPoint y: 86, endPoint x: 400, endPoint y: 119, distance: 35.4
click at [400, 119] on div at bounding box center [417, 108] width 153 height 82
click at [292, 53] on div "Trip details Save This trip cannot be edited because it is either under review,…" at bounding box center [250, 114] width 501 height 228
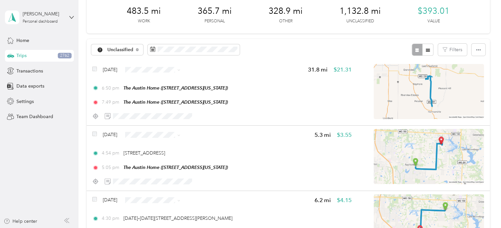
click at [124, 49] on span "Unclassified" at bounding box center [120, 50] width 26 height 5
click at [269, 50] on div "Unclassified Filters" at bounding box center [288, 49] width 403 height 21
click at [180, 69] on icon at bounding box center [178, 70] width 3 height 3
click at [163, 149] on span "Medical" at bounding box center [178, 150] width 53 height 7
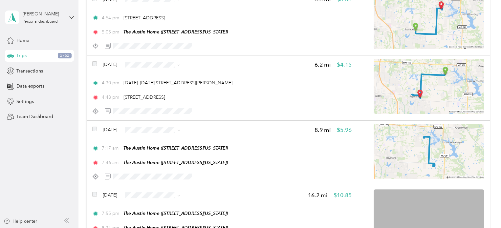
scroll to position [98, 0]
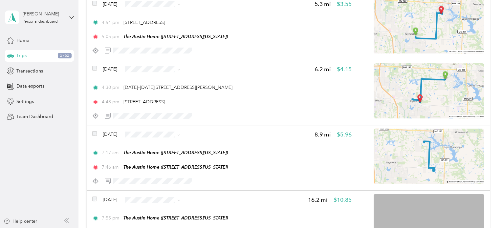
click at [180, 134] on icon at bounding box center [178, 135] width 3 height 3
click at [163, 53] on span "Personal" at bounding box center [178, 53] width 53 height 7
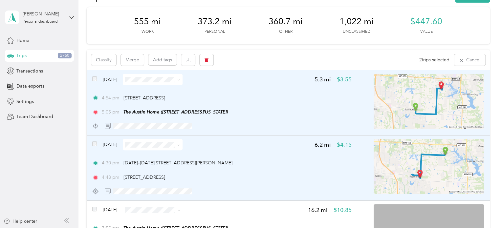
scroll to position [0, 0]
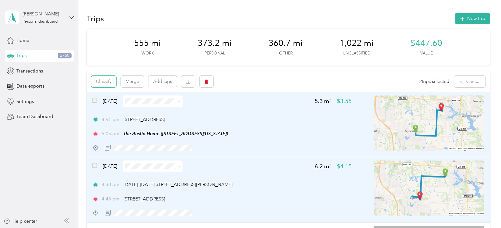
click at [108, 82] on button "Classify" at bounding box center [103, 81] width 25 height 11
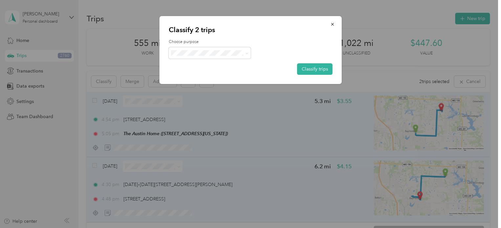
click at [248, 52] on icon at bounding box center [246, 53] width 3 height 3
click at [220, 77] on span "Personal" at bounding box center [215, 76] width 61 height 7
click at [314, 69] on button "Classify trips" at bounding box center [314, 68] width 35 height 11
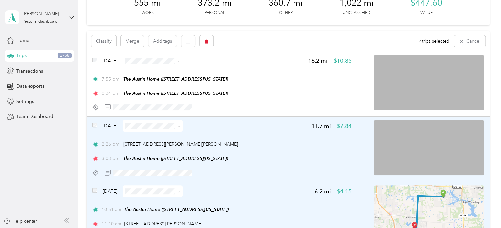
scroll to position [33, 0]
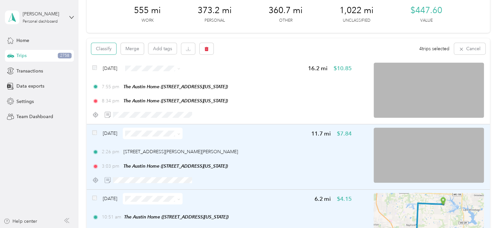
click at [99, 47] on button "Classify" at bounding box center [103, 48] width 25 height 11
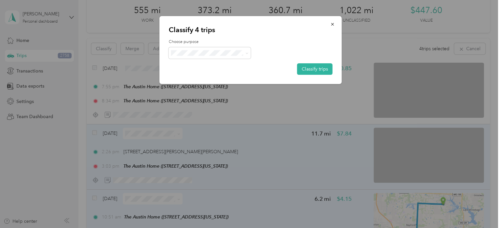
click at [245, 53] on span at bounding box center [245, 53] width 5 height 7
click at [246, 53] on icon at bounding box center [246, 53] width 3 height 3
click at [208, 65] on span "Work" at bounding box center [215, 64] width 61 height 7
click at [314, 67] on button "Classify trips" at bounding box center [314, 68] width 35 height 11
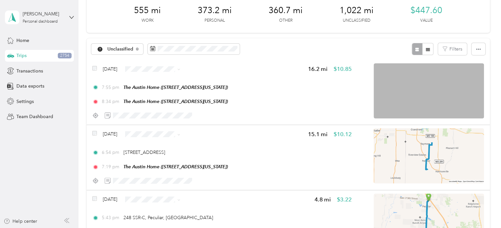
click at [403, 88] on img at bounding box center [429, 90] width 110 height 55
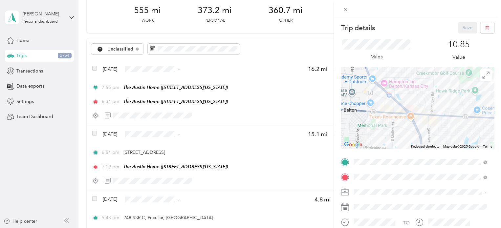
click at [193, 69] on div "Trip details Save This trip cannot be edited because it is either under review,…" at bounding box center [250, 114] width 501 height 228
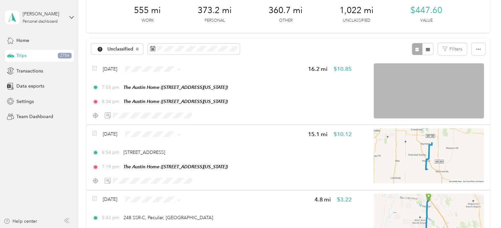
click at [180, 69] on icon at bounding box center [178, 69] width 3 height 3
click at [167, 93] on span "Personal" at bounding box center [178, 92] width 53 height 7
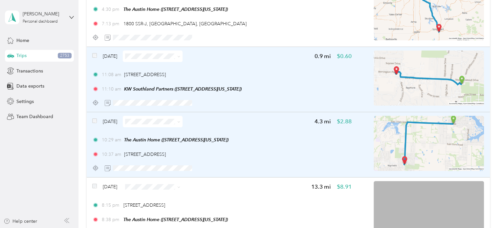
scroll to position [2429, 0]
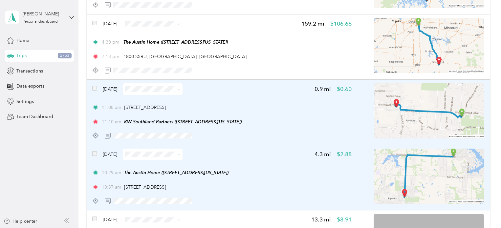
click at [180, 90] on icon at bounding box center [178, 89] width 3 height 3
click at [164, 99] on span "Work" at bounding box center [175, 100] width 53 height 7
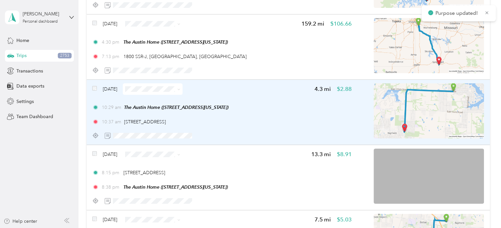
click at [180, 155] on icon at bounding box center [178, 154] width 3 height 3
click at [242, 91] on div "[DATE] 4.3 mi $2.88" at bounding box center [221, 88] width 259 height 11
click at [180, 89] on icon at bounding box center [178, 89] width 3 height 3
click at [168, 102] on span "Work" at bounding box center [175, 101] width 53 height 7
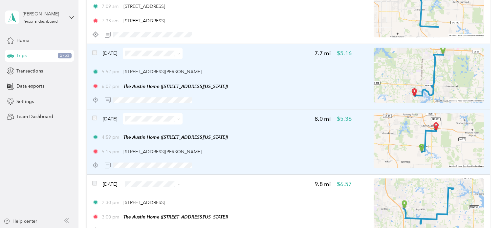
scroll to position [3019, 0]
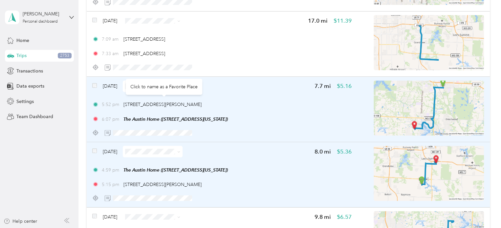
click at [230, 87] on div "[DATE] 7.7 mi $5.16" at bounding box center [221, 85] width 259 height 11
click at [180, 86] on icon at bounding box center [178, 86] width 3 height 3
click at [161, 168] on span "Medical" at bounding box center [175, 167] width 53 height 7
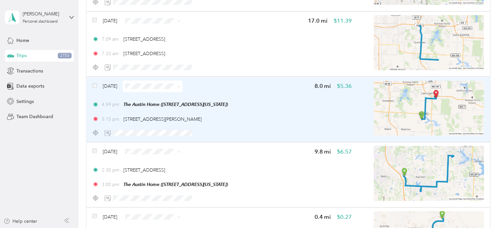
click at [182, 86] on span at bounding box center [153, 85] width 60 height 11
click at [180, 86] on icon at bounding box center [178, 86] width 3 height 3
click at [164, 166] on span "Medical" at bounding box center [175, 167] width 53 height 7
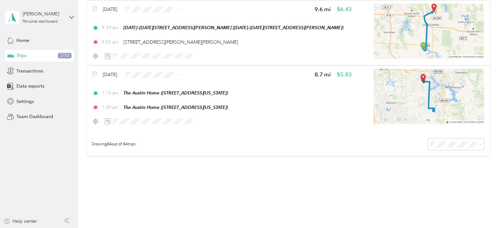
scroll to position [5433, 0]
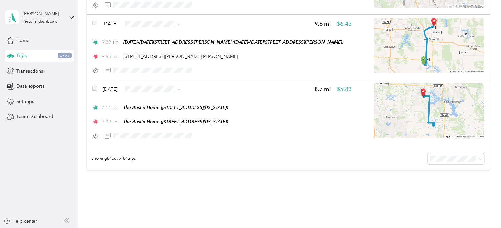
click at [180, 87] on span at bounding box center [178, 89] width 3 height 6
click at [180, 89] on span at bounding box center [177, 89] width 5 height 7
click at [180, 88] on icon at bounding box center [178, 89] width 3 height 3
click at [165, 112] on span "Personal" at bounding box center [175, 111] width 53 height 7
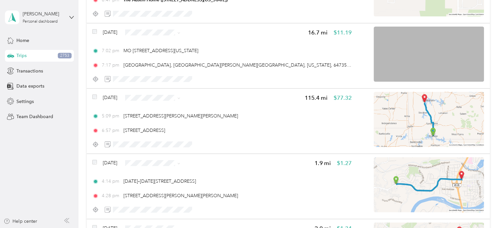
scroll to position [0, 0]
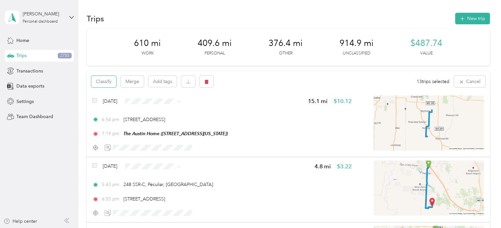
click at [102, 81] on button "Classify" at bounding box center [103, 81] width 25 height 11
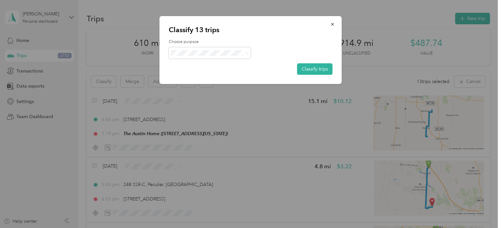
click at [312, 66] on button "Classify trips" at bounding box center [314, 68] width 35 height 11
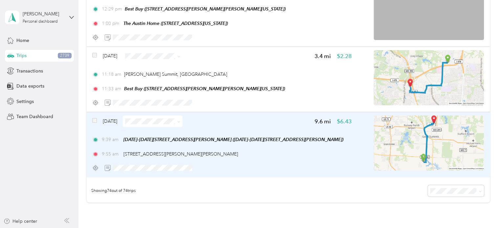
scroll to position [4747, 0]
click at [180, 122] on icon at bounding box center [179, 122] width 2 height 1
click at [172, 131] on span "Work" at bounding box center [175, 134] width 53 height 7
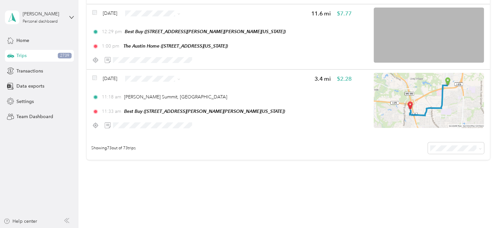
scroll to position [4681, 0]
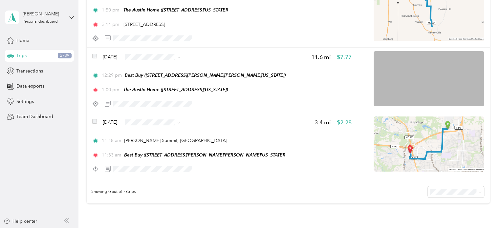
click at [180, 122] on icon at bounding box center [178, 122] width 3 height 3
click at [163, 134] on span "Work" at bounding box center [175, 134] width 53 height 7
click at [180, 58] on icon at bounding box center [178, 57] width 3 height 3
click at [167, 71] on li "Work" at bounding box center [170, 68] width 74 height 11
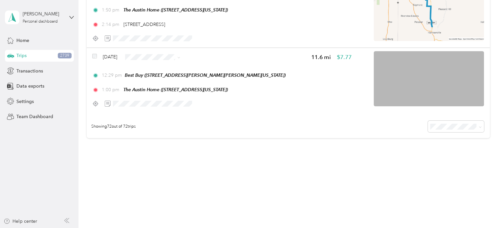
click at [180, 55] on span at bounding box center [178, 57] width 3 height 6
click at [180, 58] on icon at bounding box center [179, 57] width 2 height 1
click at [169, 69] on span "Work" at bounding box center [175, 69] width 53 height 7
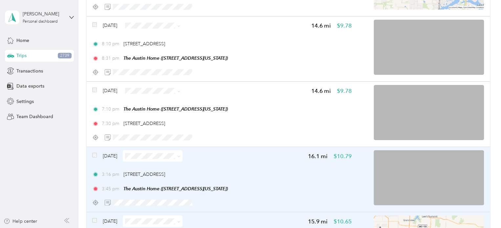
scroll to position [4484, 0]
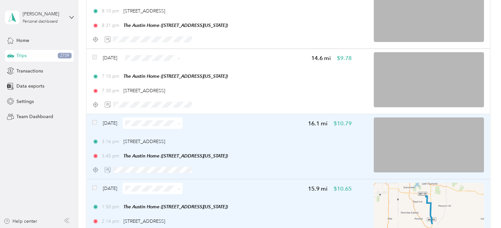
click at [180, 123] on icon at bounding box center [178, 123] width 3 height 3
click at [168, 136] on span "Work" at bounding box center [175, 135] width 53 height 7
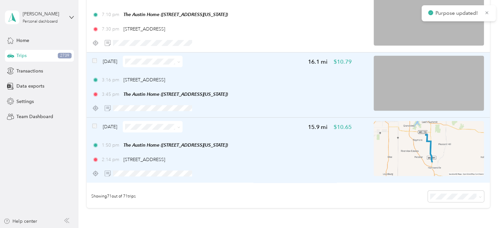
scroll to position [4550, 0]
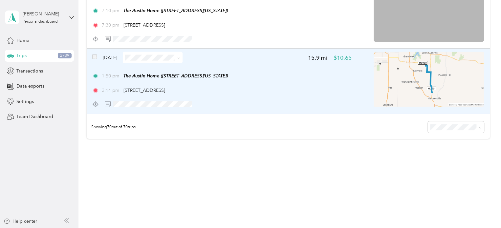
click at [180, 56] on span at bounding box center [178, 58] width 3 height 6
click at [180, 56] on span at bounding box center [177, 57] width 5 height 7
click at [180, 58] on span at bounding box center [177, 57] width 5 height 7
click at [180, 58] on icon at bounding box center [178, 58] width 3 height 3
click at [171, 67] on span "Work" at bounding box center [175, 69] width 53 height 7
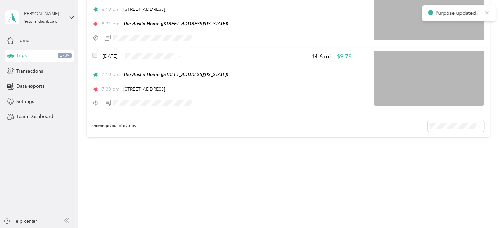
scroll to position [4486, 0]
click at [446, 76] on img at bounding box center [429, 78] width 110 height 55
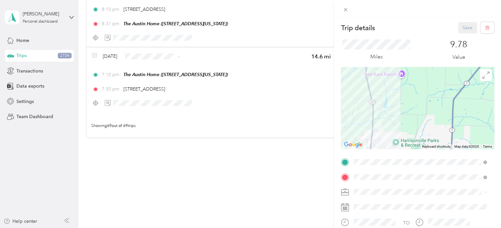
click at [388, 42] on div "Trip details Save This trip cannot be edited because it is either under review,…" at bounding box center [417, 161] width 153 height 279
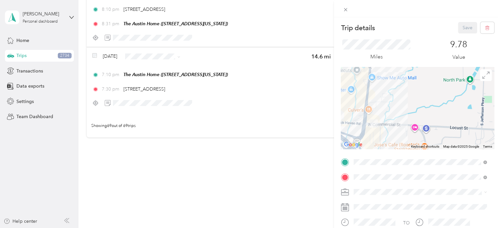
drag, startPoint x: 362, startPoint y: 134, endPoint x: 416, endPoint y: 90, distance: 69.6
click at [416, 91] on div at bounding box center [417, 108] width 153 height 82
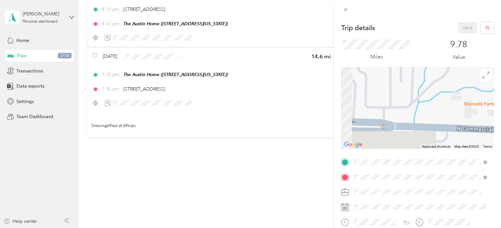
drag, startPoint x: 383, startPoint y: 124, endPoint x: 462, endPoint y: 68, distance: 97.5
click at [462, 69] on div at bounding box center [417, 108] width 153 height 82
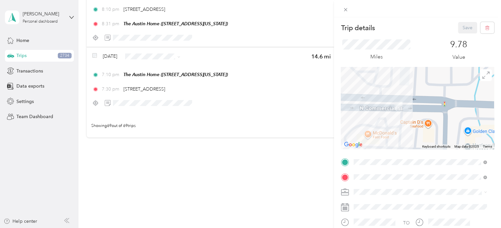
drag, startPoint x: 407, startPoint y: 130, endPoint x: 466, endPoint y: 107, distance: 63.3
click at [466, 107] on div at bounding box center [417, 108] width 153 height 82
click at [261, 161] on div "Trip details Save This trip cannot be edited because it is either under review,…" at bounding box center [250, 114] width 501 height 228
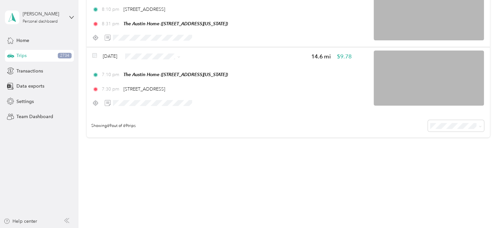
click at [97, 55] on div "[DATE]" at bounding box center [137, 56] width 90 height 11
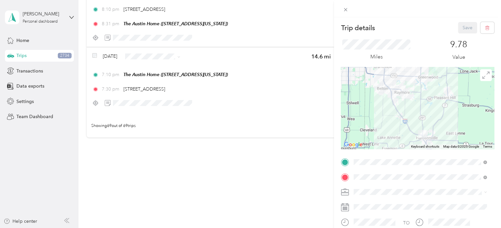
drag, startPoint x: 283, startPoint y: 114, endPoint x: 251, endPoint y: 122, distance: 32.9
click at [283, 114] on div "Trip details Save This trip cannot be edited because it is either under review,…" at bounding box center [250, 114] width 501 height 228
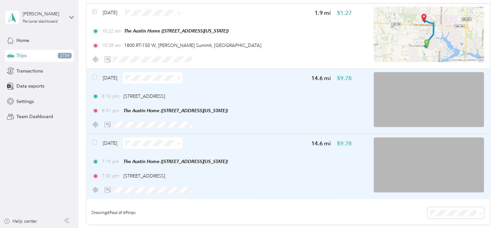
scroll to position [4388, 0]
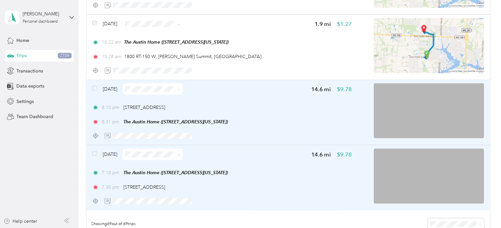
click at [180, 90] on span at bounding box center [177, 89] width 5 height 7
click at [180, 89] on icon at bounding box center [178, 89] width 3 height 3
click at [164, 110] on span "Personal" at bounding box center [175, 113] width 53 height 7
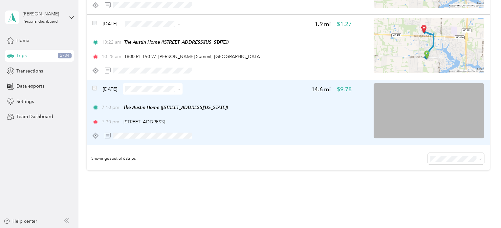
click at [180, 89] on icon at bounding box center [178, 89] width 3 height 3
click at [163, 114] on span "Personal" at bounding box center [175, 113] width 53 height 7
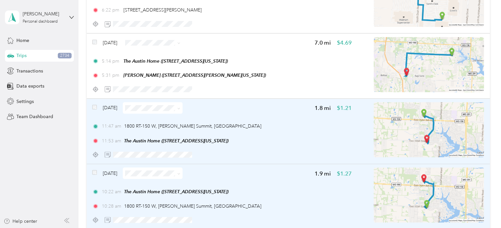
scroll to position [4224, 0]
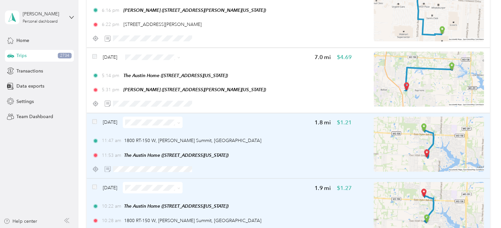
click at [180, 187] on icon at bounding box center [179, 187] width 2 height 1
click at [163, 109] on li "Personal" at bounding box center [170, 106] width 74 height 11
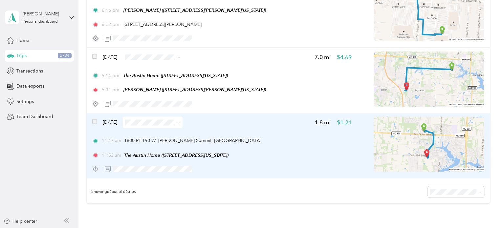
click at [180, 122] on icon at bounding box center [178, 122] width 3 height 3
click at [168, 142] on span "Personal" at bounding box center [175, 144] width 53 height 7
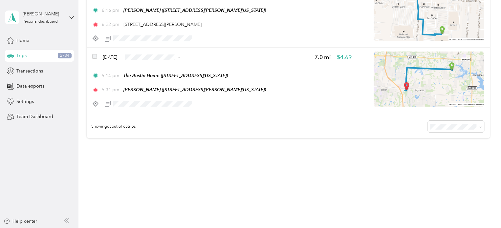
click at [180, 57] on icon at bounding box center [178, 57] width 3 height 3
click at [168, 78] on span "Personal" at bounding box center [175, 80] width 53 height 7
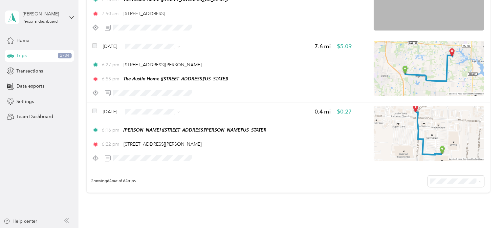
scroll to position [4093, 0]
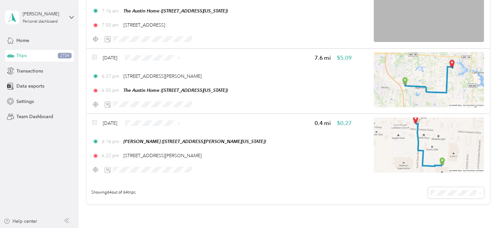
click at [180, 123] on icon at bounding box center [178, 123] width 3 height 3
click at [175, 145] on span "Personal" at bounding box center [175, 145] width 53 height 7
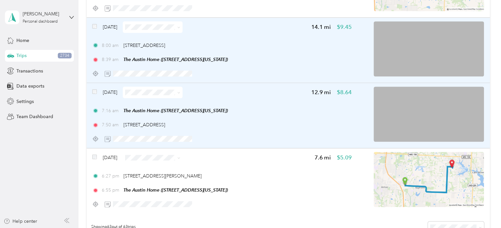
scroll to position [3994, 0]
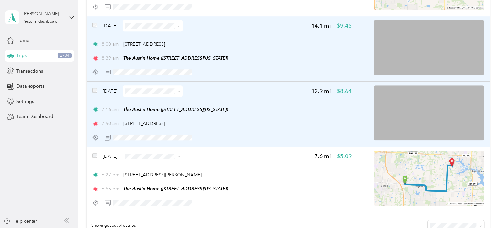
click at [180, 92] on icon at bounding box center [178, 91] width 3 height 3
click at [169, 101] on span "Work" at bounding box center [175, 102] width 53 height 7
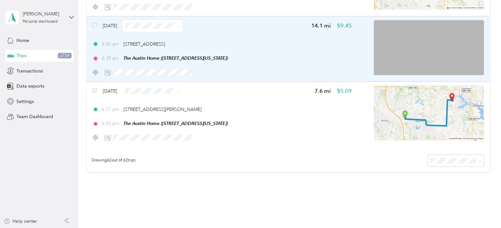
click at [180, 25] on icon at bounding box center [178, 26] width 3 height 3
click at [170, 38] on span "Work" at bounding box center [175, 35] width 53 height 7
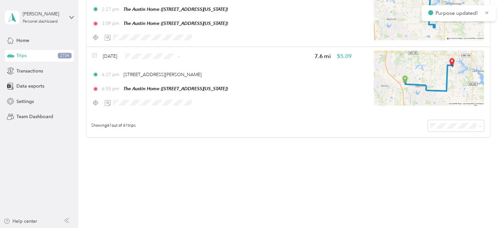
scroll to position [3964, 0]
click at [180, 57] on icon at bounding box center [178, 56] width 3 height 3
click at [173, 76] on li "Personal" at bounding box center [170, 79] width 74 height 11
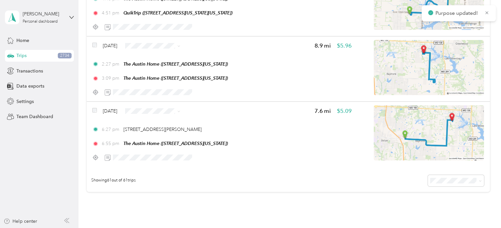
scroll to position [3898, 0]
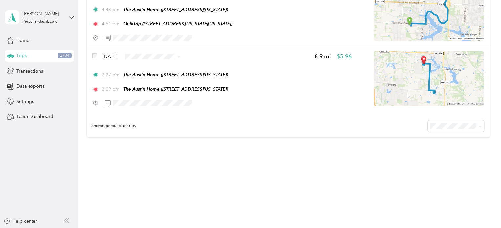
click at [180, 55] on icon at bounding box center [178, 56] width 3 height 3
click at [159, 78] on span "Personal" at bounding box center [175, 80] width 53 height 7
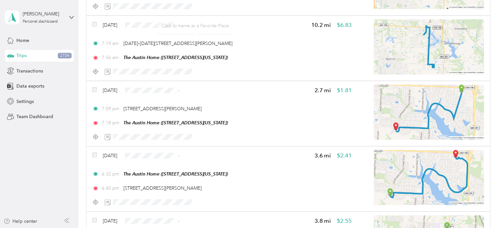
scroll to position [3570, 0]
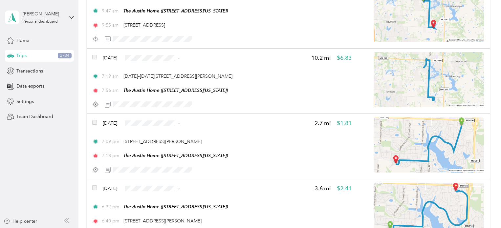
click at [180, 59] on icon at bounding box center [178, 58] width 3 height 3
click at [177, 78] on span "Personal" at bounding box center [175, 81] width 53 height 7
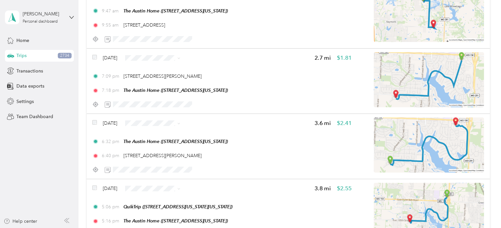
scroll to position [3603, 0]
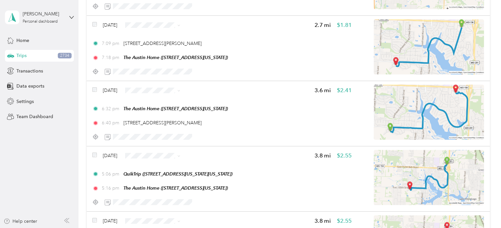
click at [180, 92] on icon at bounding box center [178, 90] width 3 height 3
click at [176, 112] on span "Personal" at bounding box center [175, 113] width 53 height 7
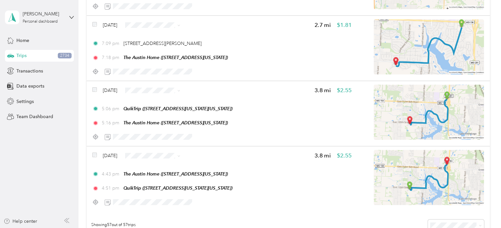
click at [180, 89] on icon at bounding box center [178, 90] width 3 height 3
click at [169, 117] on li "Personal" at bounding box center [170, 113] width 74 height 11
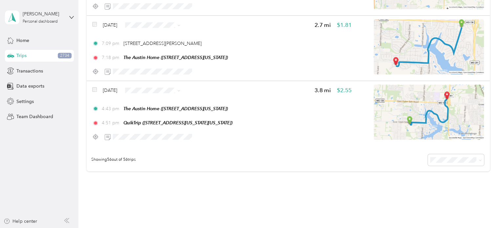
click at [180, 89] on icon at bounding box center [178, 90] width 3 height 3
click at [168, 110] on li "Personal" at bounding box center [170, 113] width 74 height 11
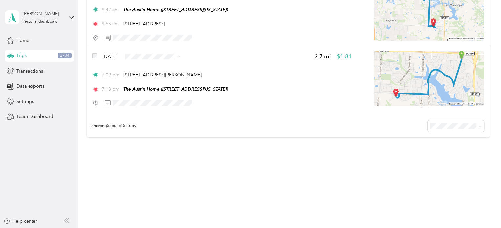
click at [180, 57] on icon at bounding box center [178, 56] width 3 height 3
click at [173, 77] on span "Personal" at bounding box center [175, 79] width 53 height 7
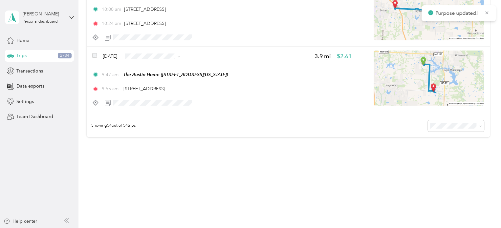
scroll to position [3474, 0]
